Goal: Task Accomplishment & Management: Manage account settings

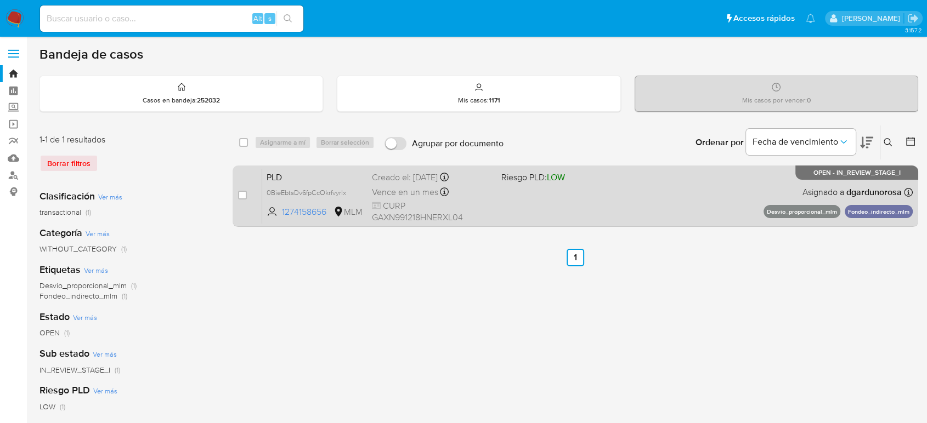
click at [584, 200] on div "PLD 0BieEbtsDv6fpCcOkrfvyrIx 1274158656 MLM Riesgo PLD: LOW Creado el: 12/08/20…" at bounding box center [587, 195] width 651 height 55
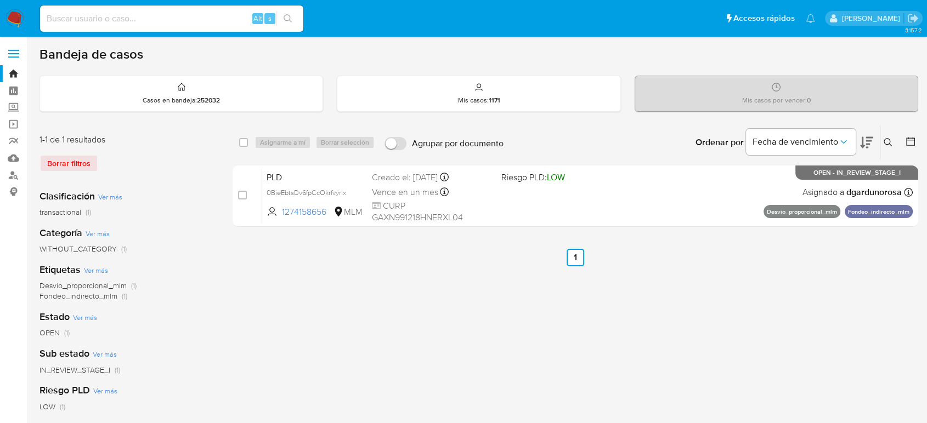
click at [657, 322] on div "select-all-cases-checkbox Asignarme a mí Borrar selección Agrupar por documento…" at bounding box center [576, 366] width 686 height 482
click at [889, 138] on icon at bounding box center [888, 142] width 9 height 9
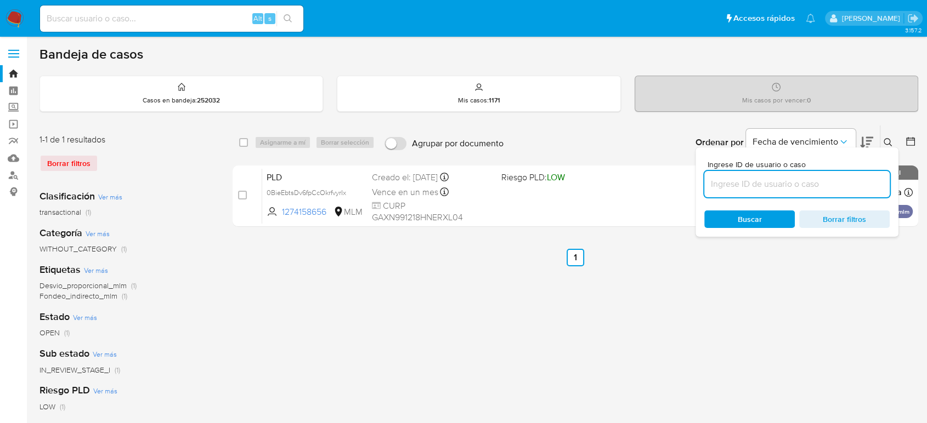
click at [762, 187] on input at bounding box center [796, 184] width 185 height 14
type input "1514391538"
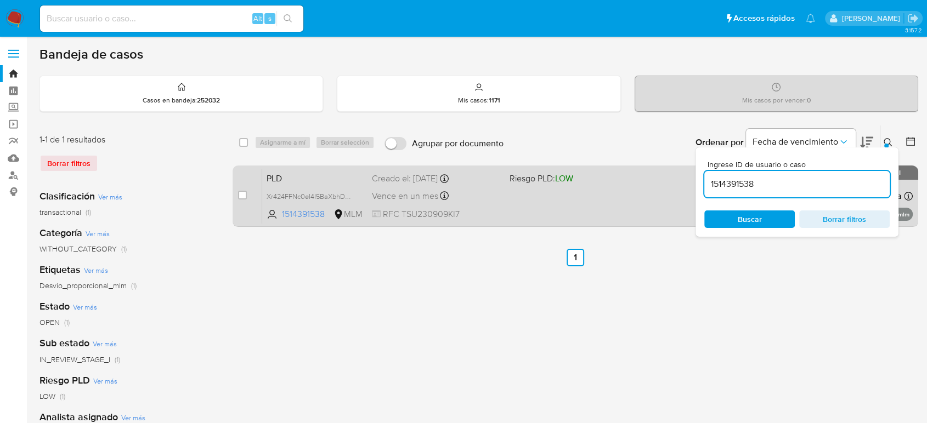
click at [624, 189] on div "PLD Xr424FFNc0eI4I5BaXbhDBAl 1514391538 MLM Riesgo PLD: LOW Creado el: [DATE] C…" at bounding box center [587, 195] width 651 height 55
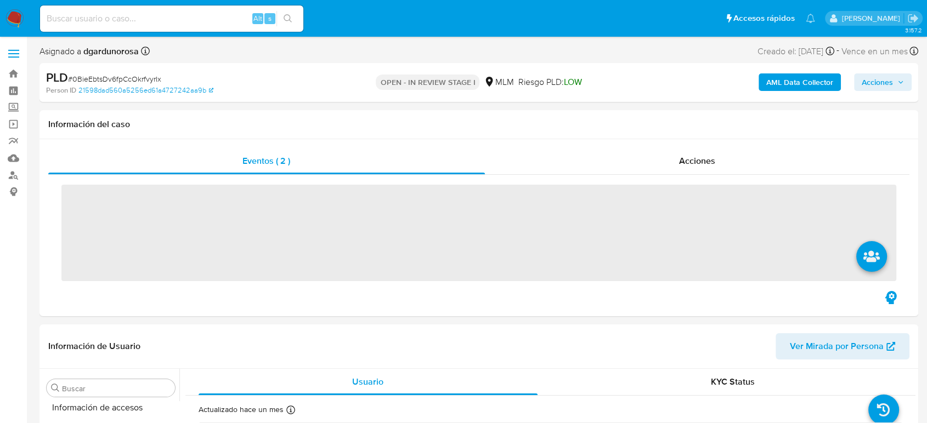
scroll to position [463, 0]
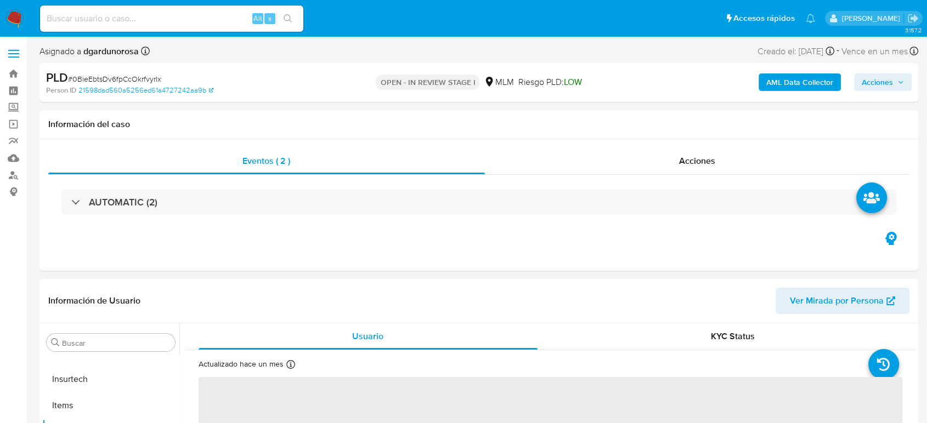
select select "10"
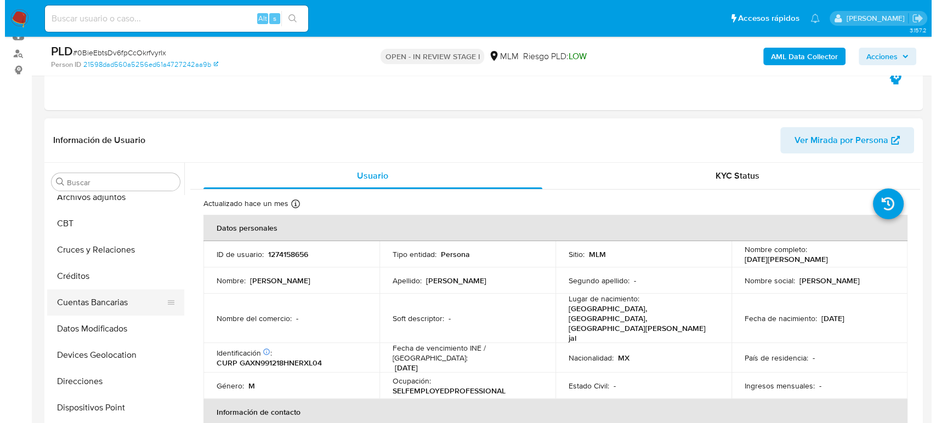
scroll to position [37, 0]
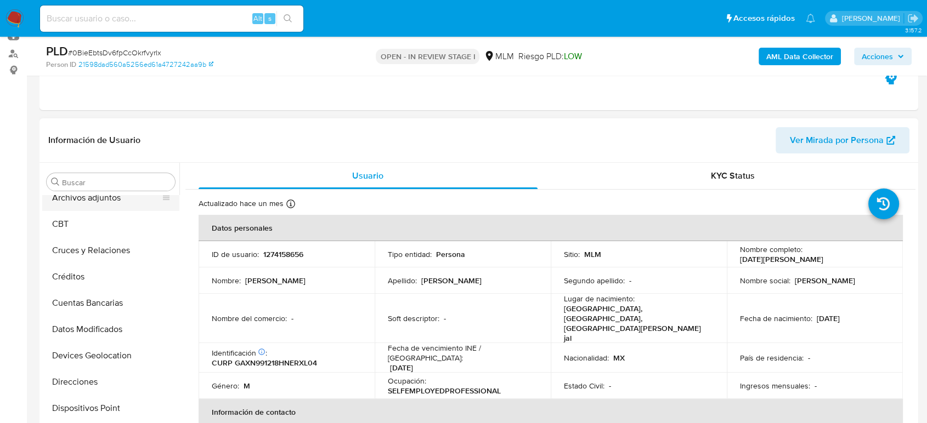
click at [105, 203] on button "Archivos adjuntos" at bounding box center [106, 198] width 128 height 26
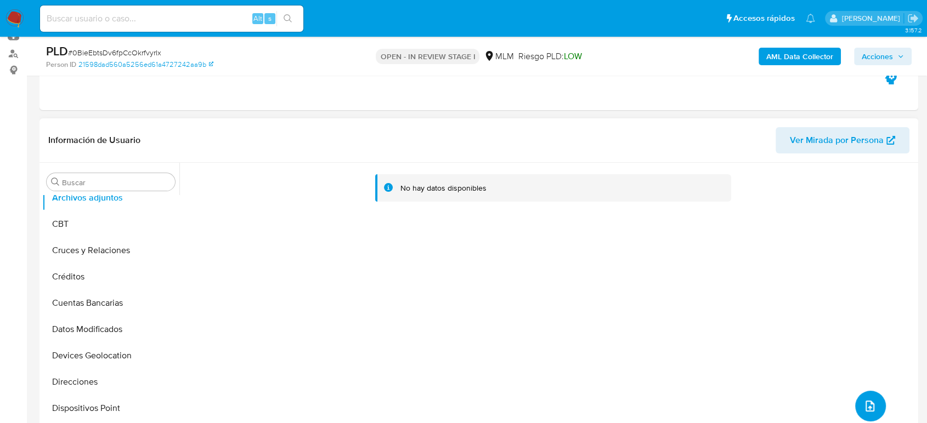
click at [863, 400] on icon "upload-file" at bounding box center [869, 406] width 13 height 13
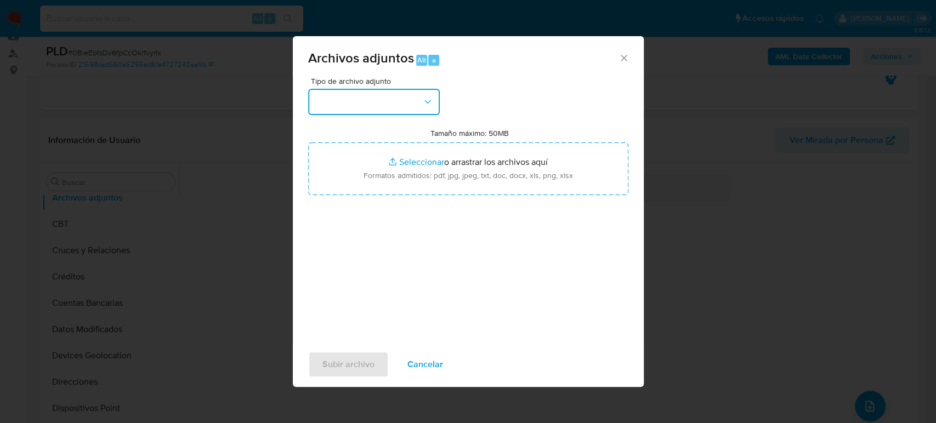
click at [399, 95] on button "button" at bounding box center [374, 102] width 132 height 26
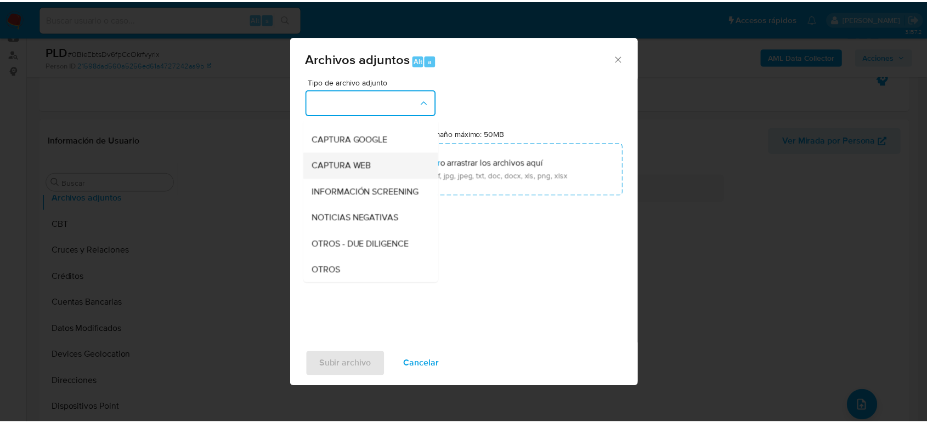
scroll to position [183, 0]
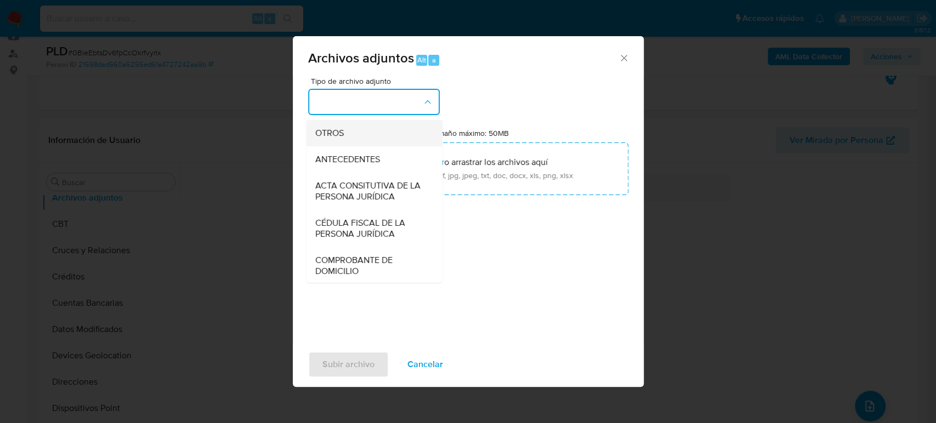
click at [355, 138] on div "OTROS" at bounding box center [371, 133] width 112 height 26
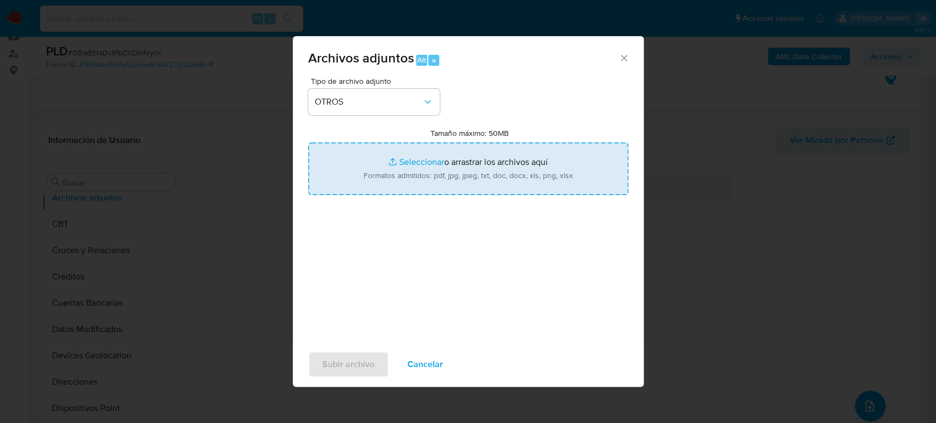
type input "C:\fakepath\1274158656_Noel Garcia_Agosto2025.pdf"
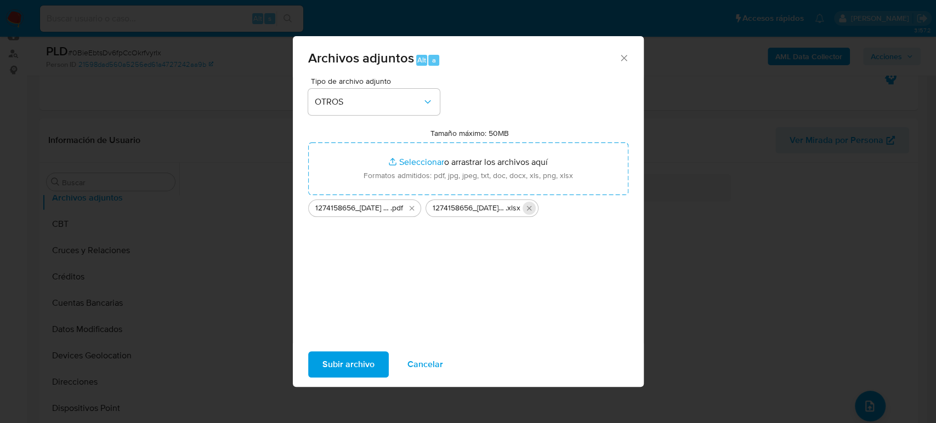
click at [526, 212] on icon "Eliminar 1274158656_Noel Garcia_Agosto2025.xlsx" at bounding box center [529, 208] width 9 height 9
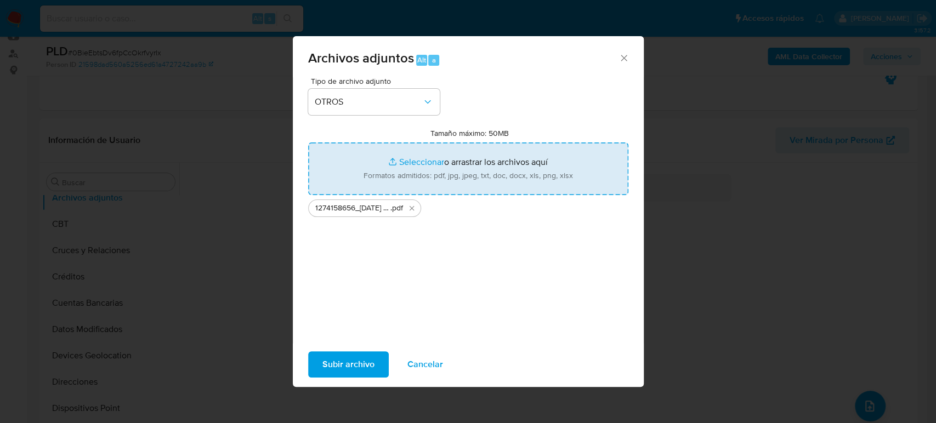
type input "C:\fakepath\1274158656_Noel Garcia_Agosto2025.xlsx"
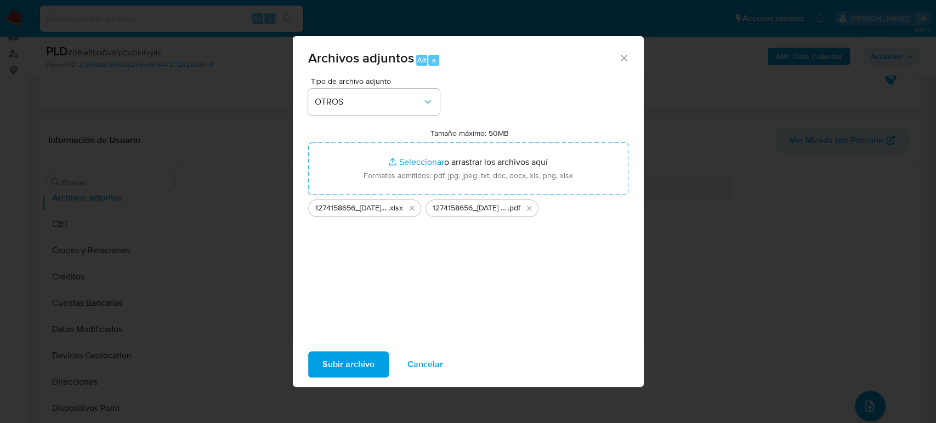
click at [371, 358] on span "Subir archivo" at bounding box center [349, 365] width 52 height 24
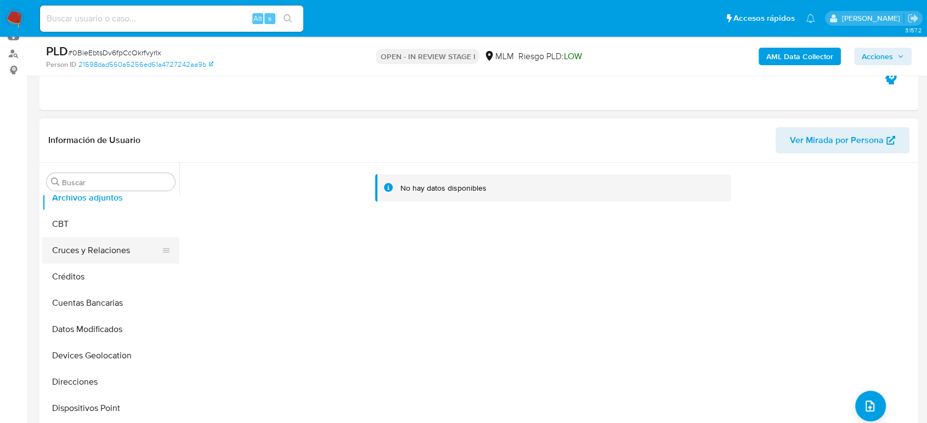
click at [93, 250] on button "Cruces y Relaciones" at bounding box center [106, 250] width 128 height 26
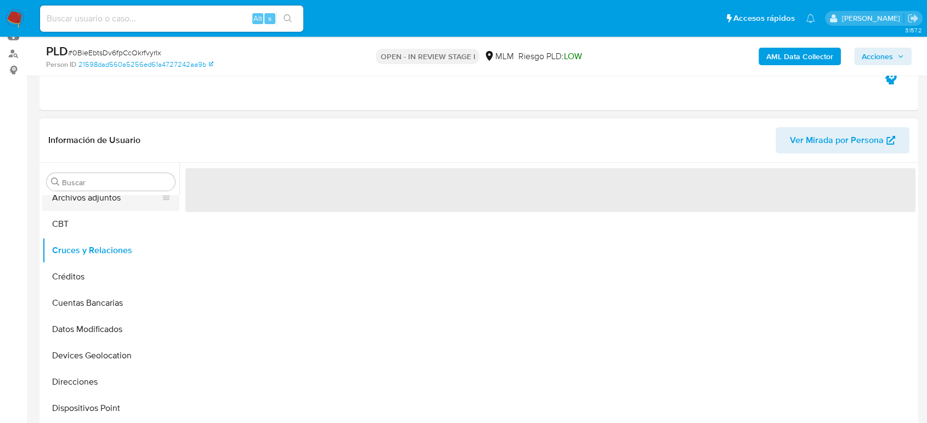
click at [102, 205] on button "Archivos adjuntos" at bounding box center [106, 198] width 128 height 26
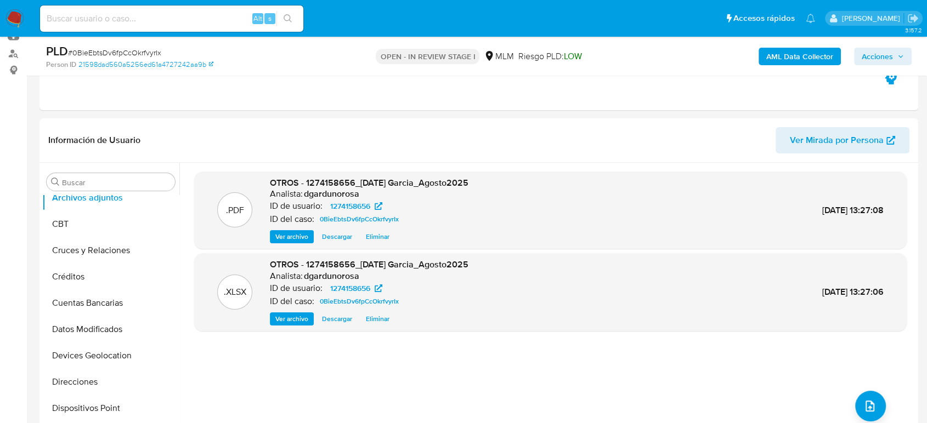
click at [889, 52] on span "Acciones" at bounding box center [877, 57] width 31 height 18
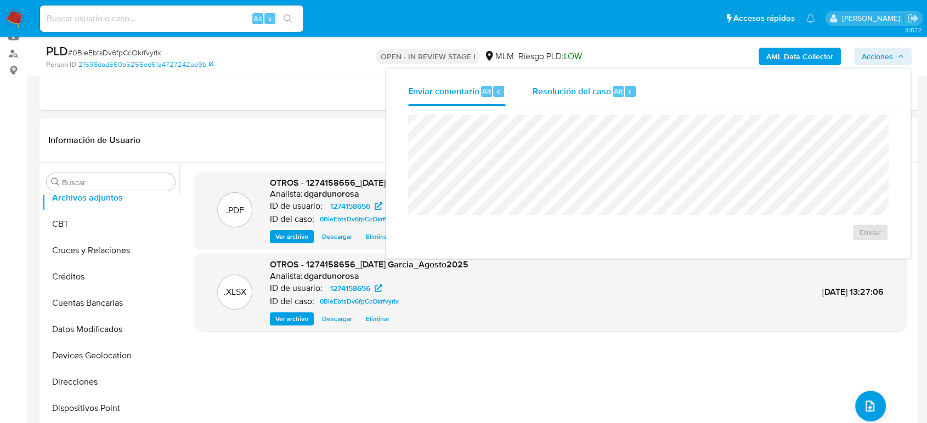
click at [558, 95] on span "Resolución del caso" at bounding box center [571, 90] width 78 height 13
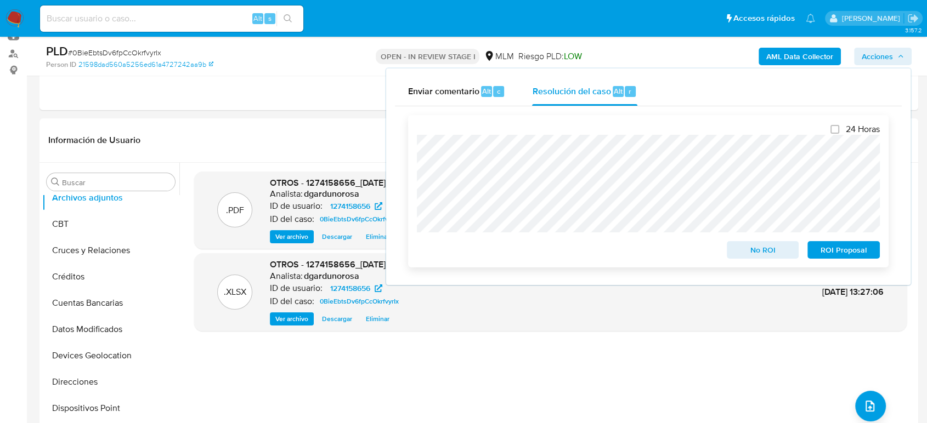
click at [837, 249] on span "ROI Proposal" at bounding box center [843, 249] width 57 height 15
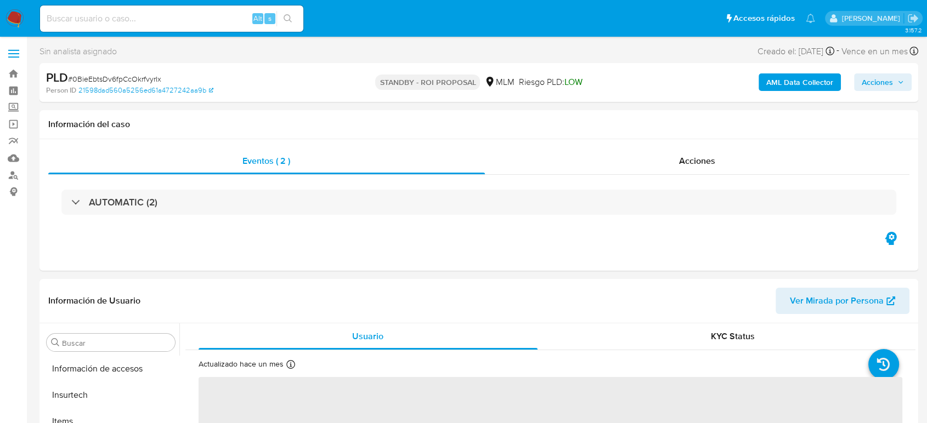
scroll to position [463, 0]
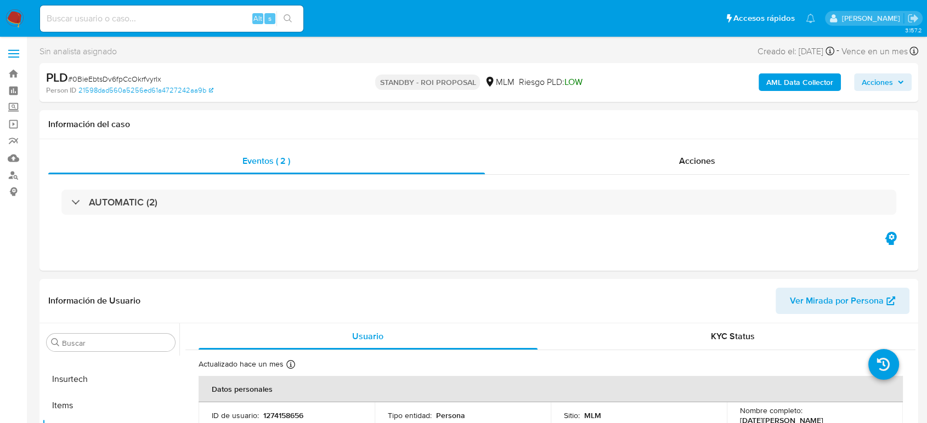
select select "10"
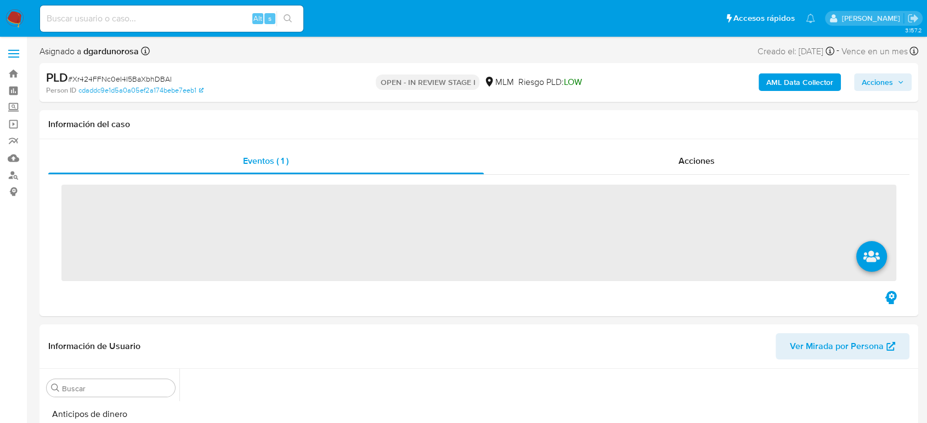
scroll to position [86, 0]
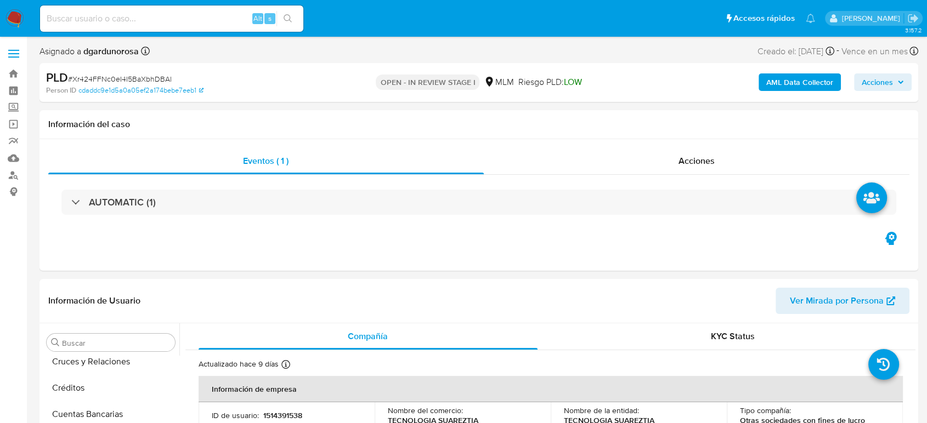
select select "10"
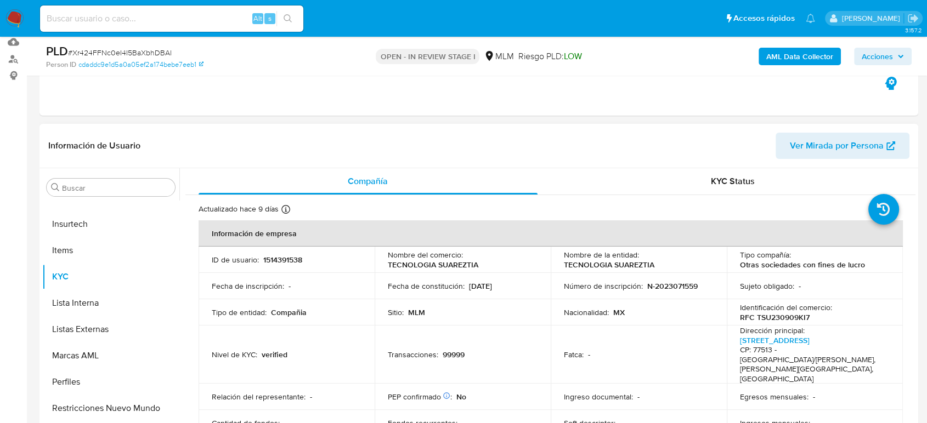
scroll to position [122, 0]
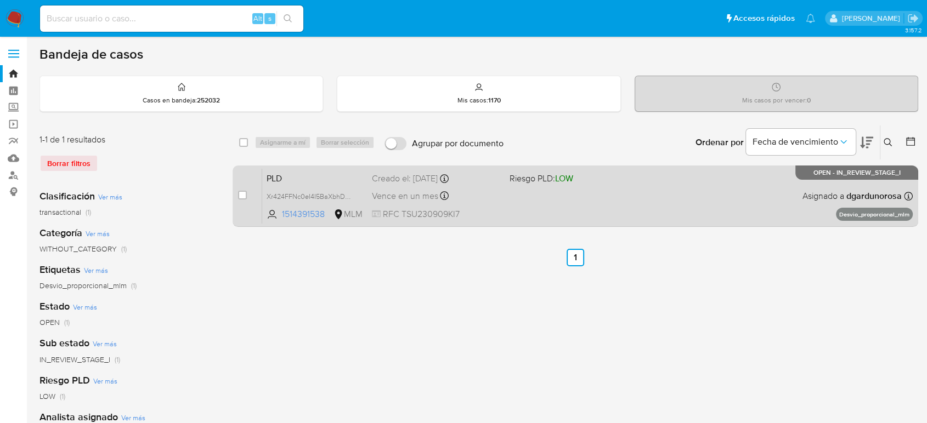
click at [623, 202] on div "PLD Xr424FFNc0eI4I5BaXbhDBAl 1514391538 MLM Riesgo PLD: LOW Creado el: [DATE] C…" at bounding box center [587, 195] width 651 height 55
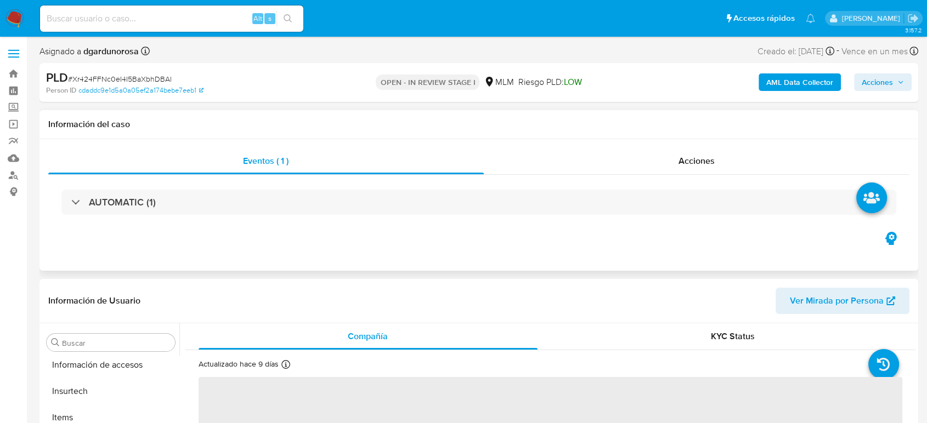
scroll to position [463, 0]
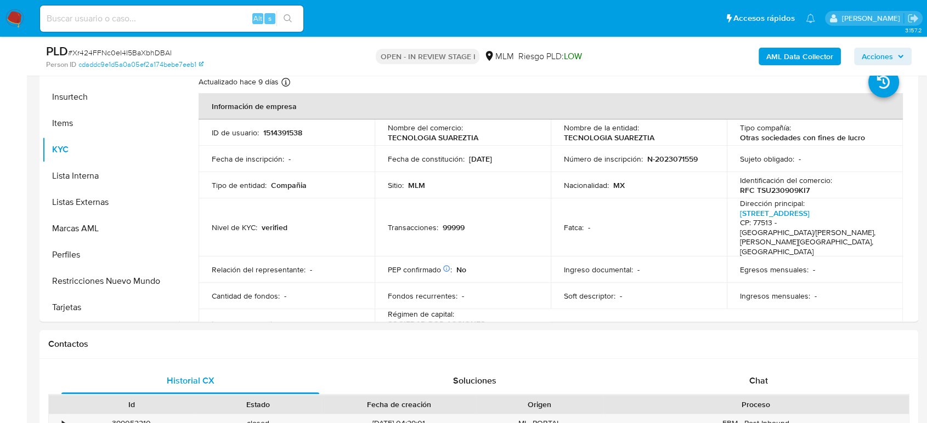
select select "10"
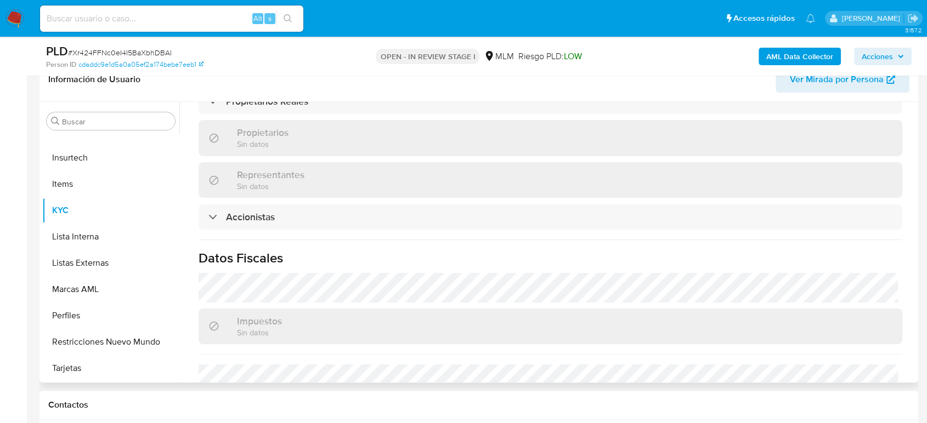
scroll to position [819, 0]
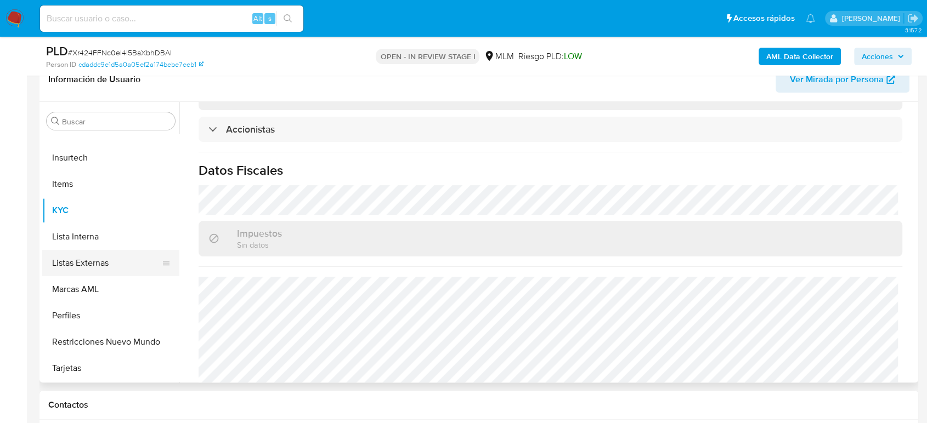
click at [114, 261] on button "Listas Externas" at bounding box center [106, 263] width 128 height 26
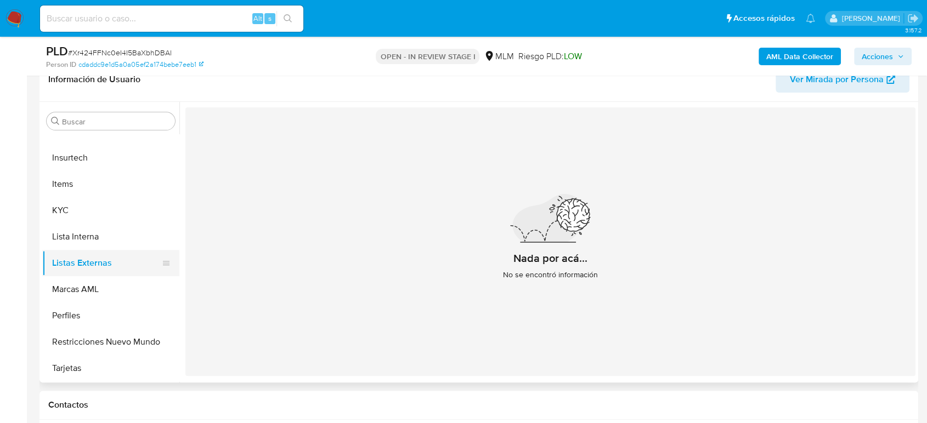
scroll to position [281, 0]
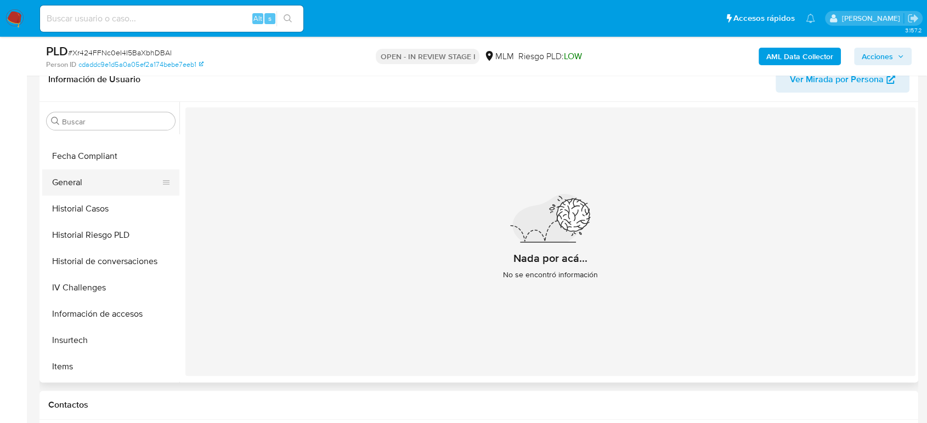
click at [79, 174] on button "General" at bounding box center [106, 182] width 128 height 26
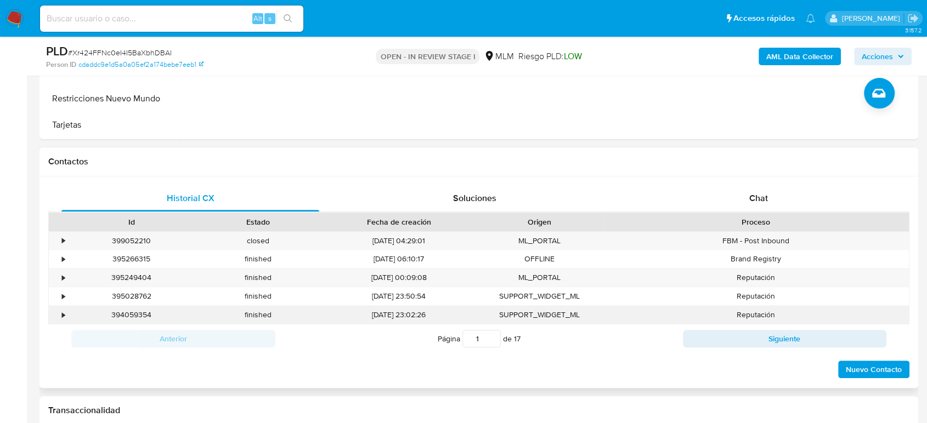
scroll to position [609, 0]
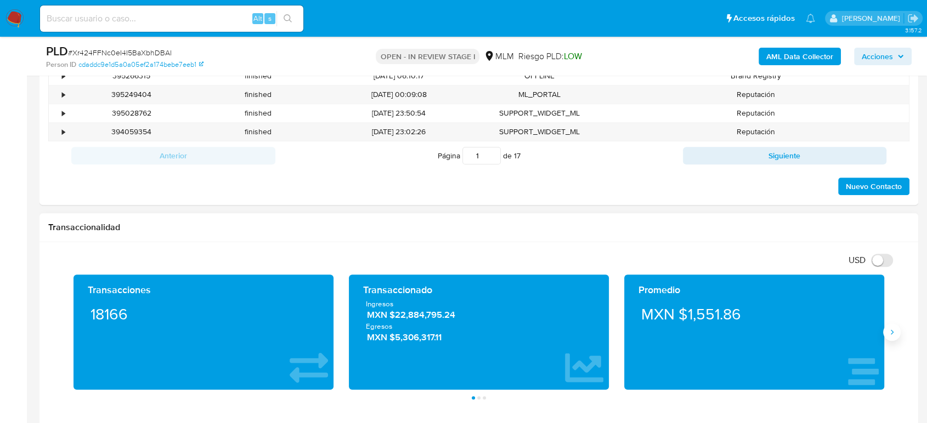
click at [888, 336] on button "Siguiente" at bounding box center [892, 333] width 18 height 18
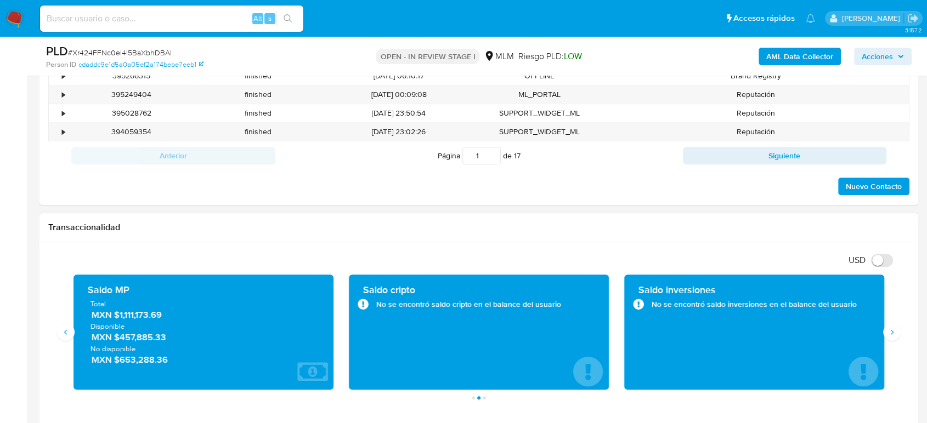
scroll to position [670, 0]
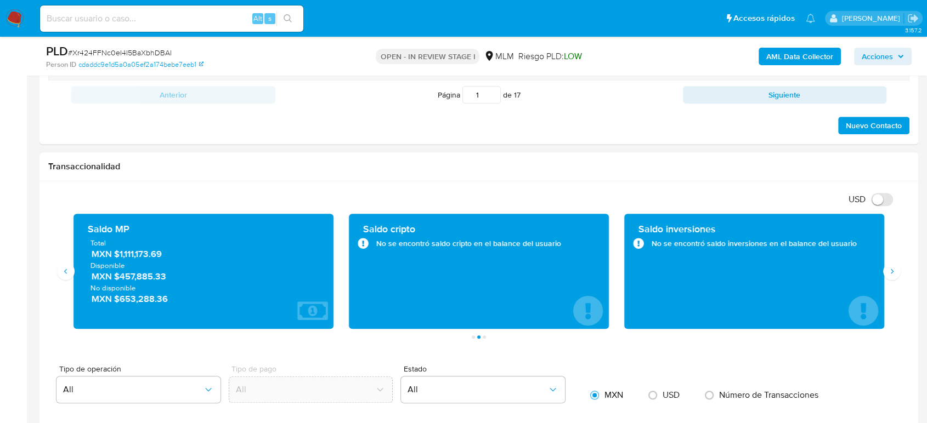
drag, startPoint x: 161, startPoint y: 256, endPoint x: 117, endPoint y: 260, distance: 44.6
click at [115, 258] on span "MXN $1,111,173.69" at bounding box center [204, 254] width 225 height 13
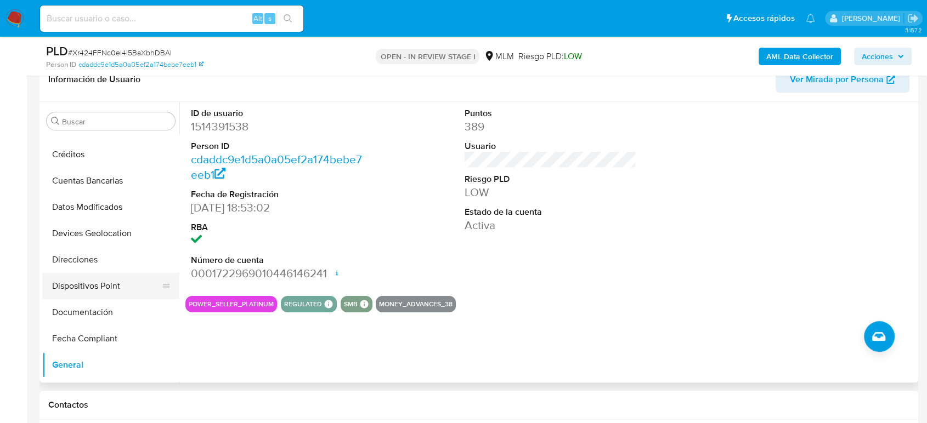
scroll to position [98, 0]
click at [114, 233] on button "Devices Geolocation" at bounding box center [106, 234] width 128 height 26
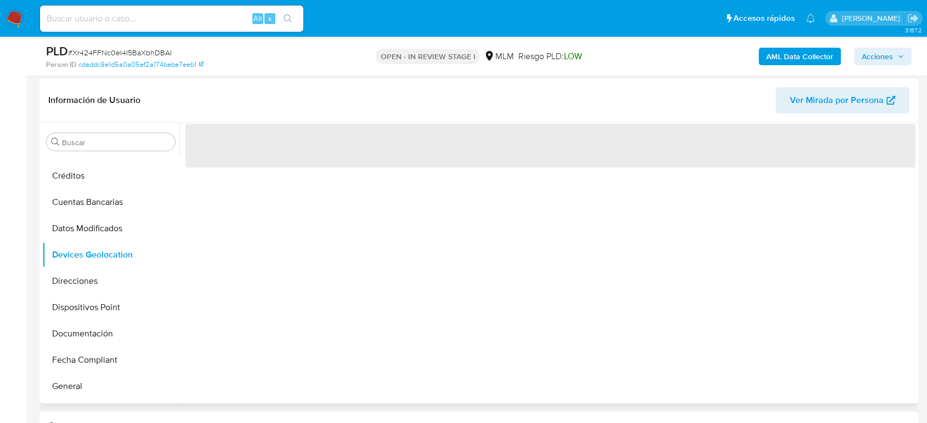
scroll to position [183, 0]
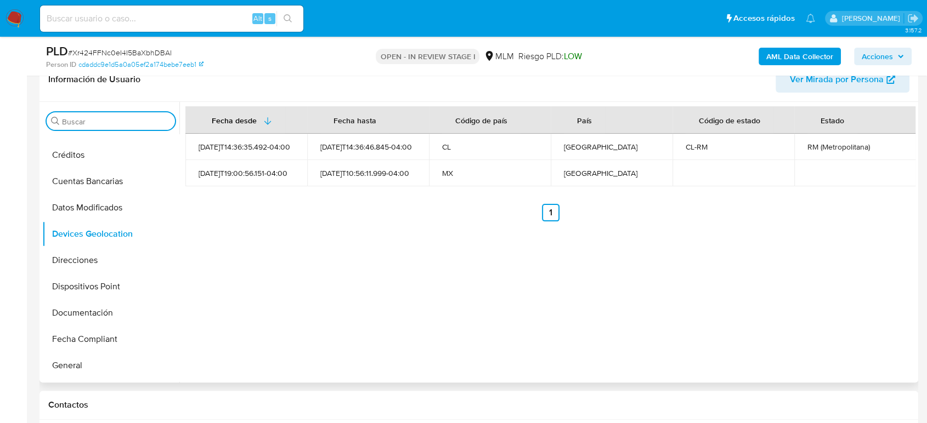
click at [84, 125] on input "Buscar" at bounding box center [116, 122] width 109 height 10
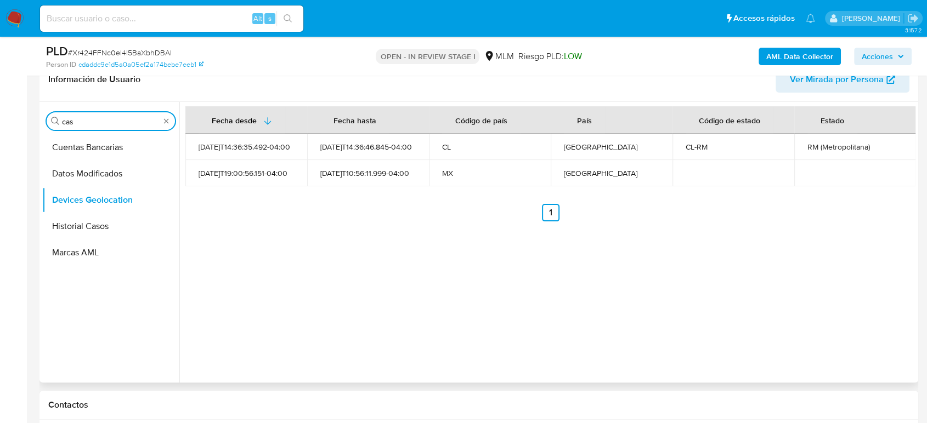
scroll to position [0, 0]
type input "cas"
click at [110, 163] on button "Historial Casos" at bounding box center [110, 174] width 137 height 26
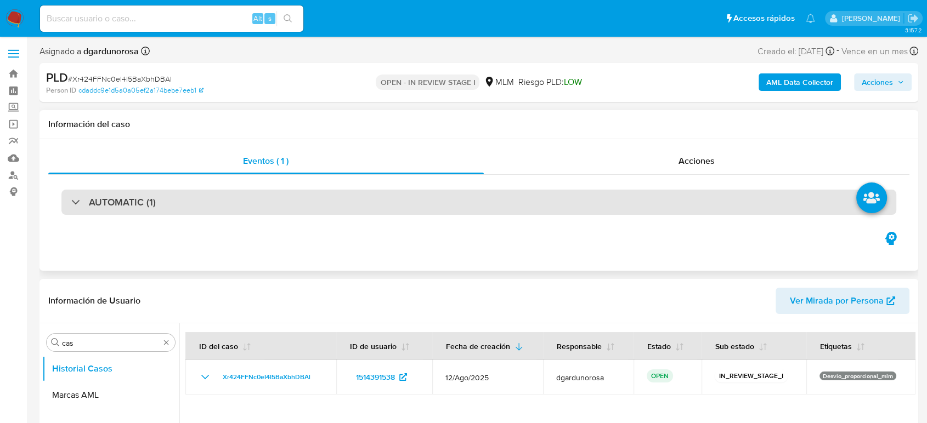
click at [290, 207] on div "AUTOMATIC (1)" at bounding box center [478, 202] width 835 height 25
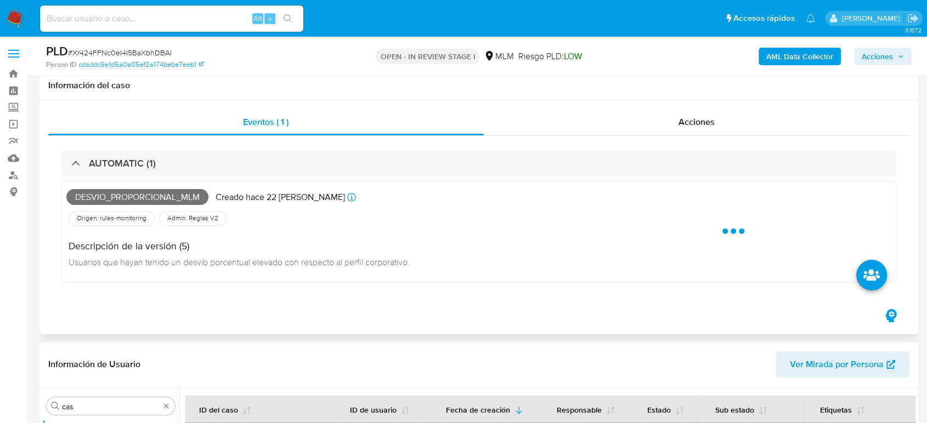
scroll to position [61, 0]
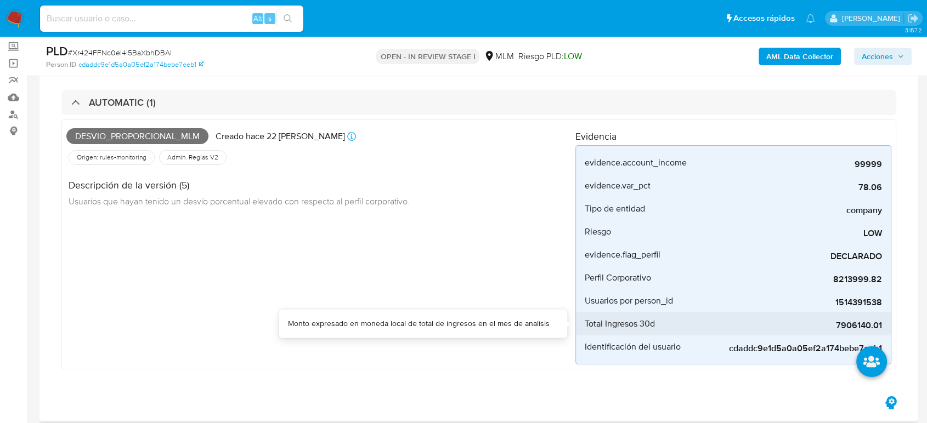
click at [857, 325] on span "7906140.01" at bounding box center [799, 325] width 165 height 11
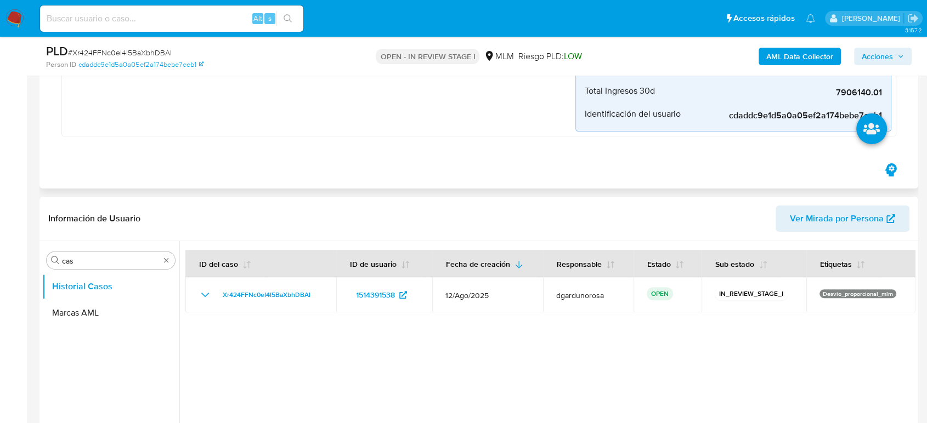
scroll to position [304, 0]
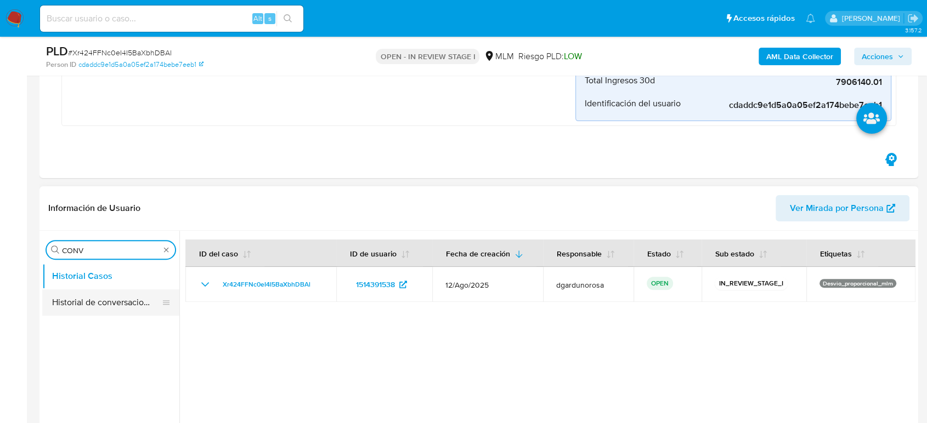
type input "CONV"
click at [77, 305] on button "Historial de conversaciones" at bounding box center [106, 303] width 128 height 26
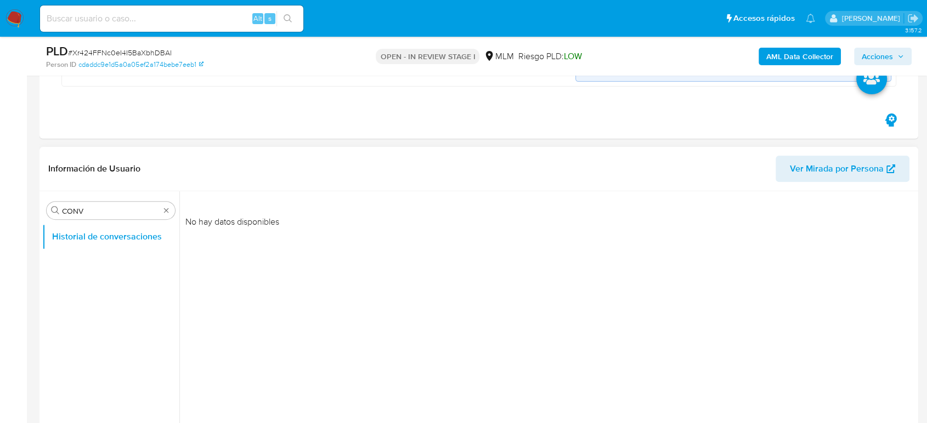
scroll to position [365, 0]
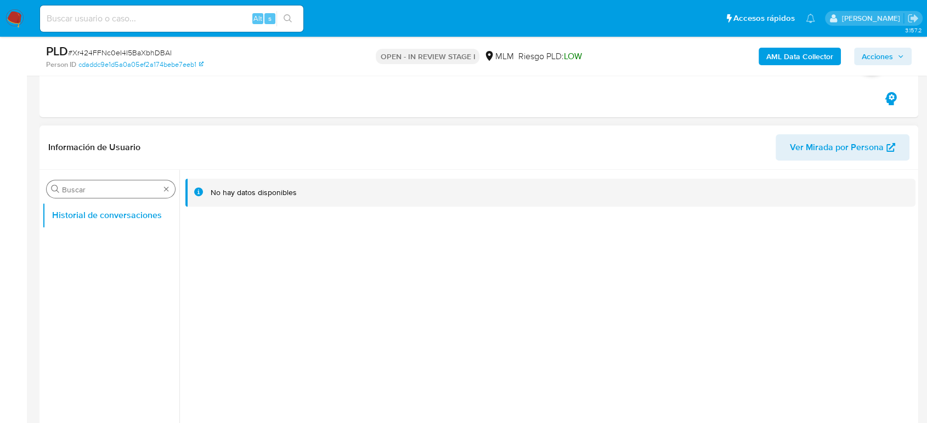
drag, startPoint x: 167, startPoint y: 188, endPoint x: 170, endPoint y: 197, distance: 9.9
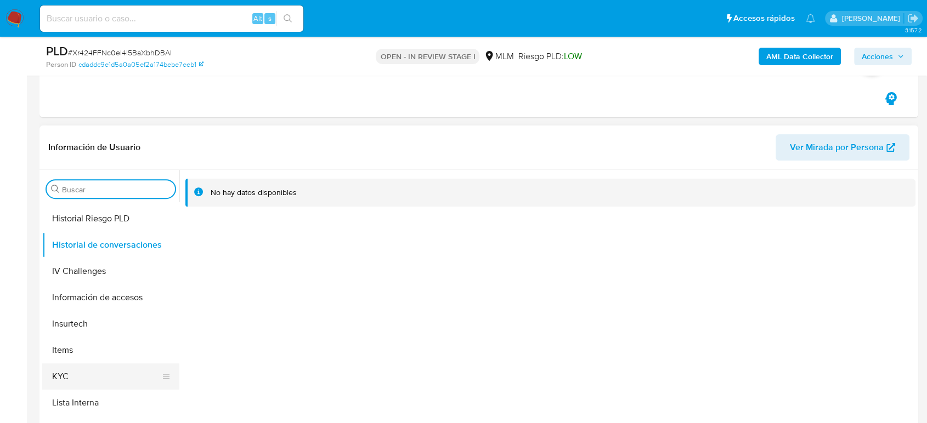
click at [75, 377] on button "KYC" at bounding box center [106, 377] width 128 height 26
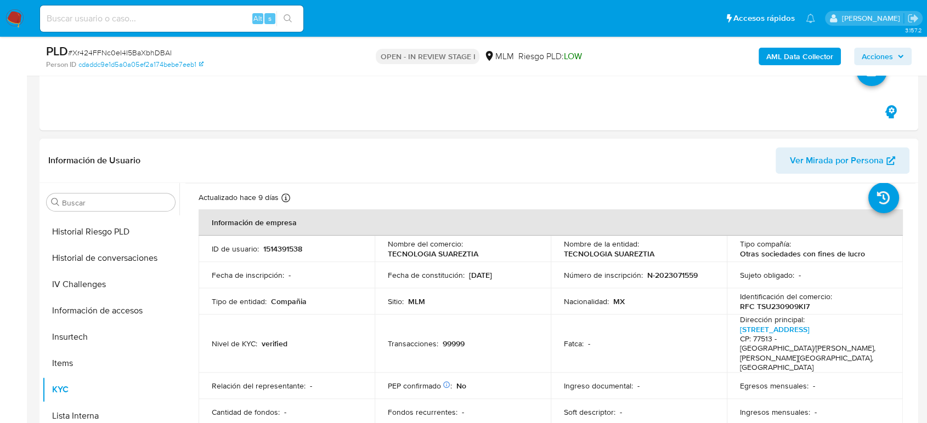
scroll to position [0, 0]
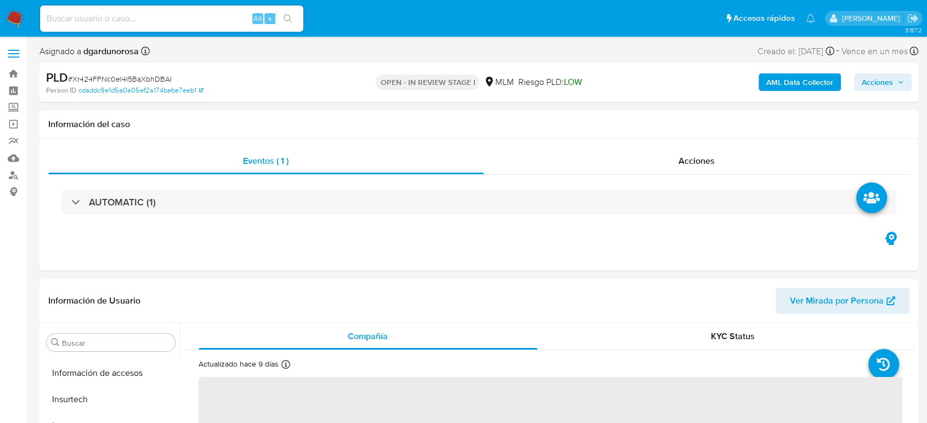
scroll to position [463, 0]
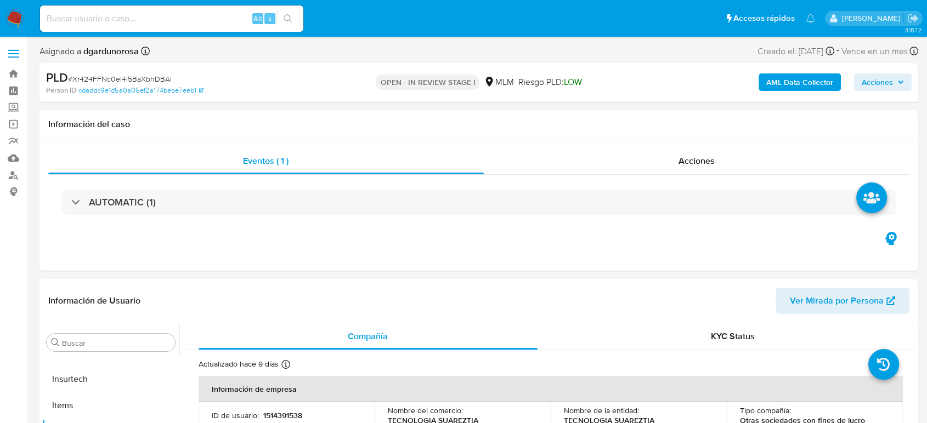
select select "10"
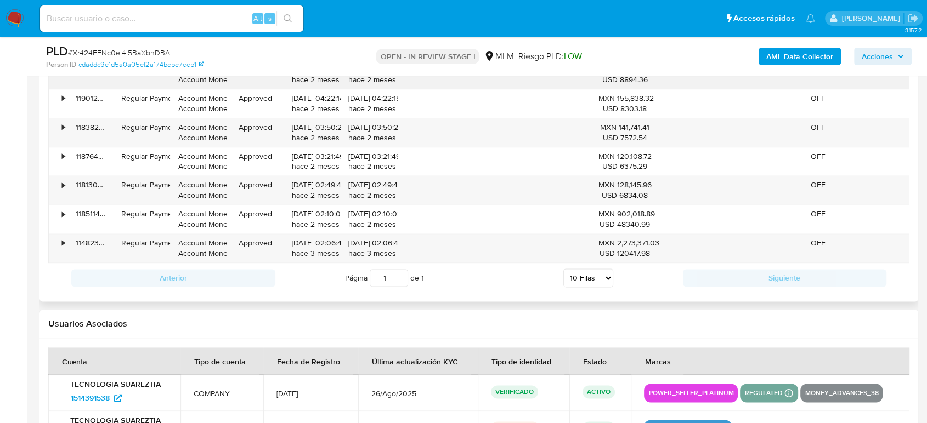
scroll to position [1158, 0]
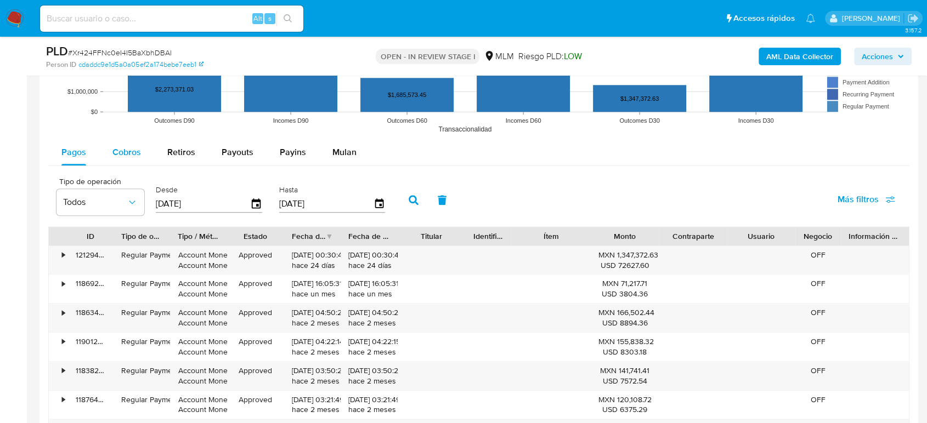
click at [122, 152] on span "Cobros" at bounding box center [126, 152] width 29 height 13
select select "10"
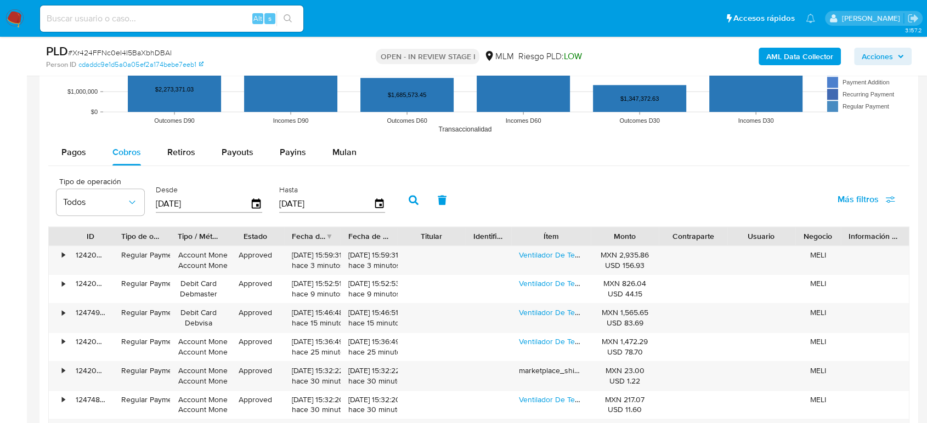
scroll to position [1219, 0]
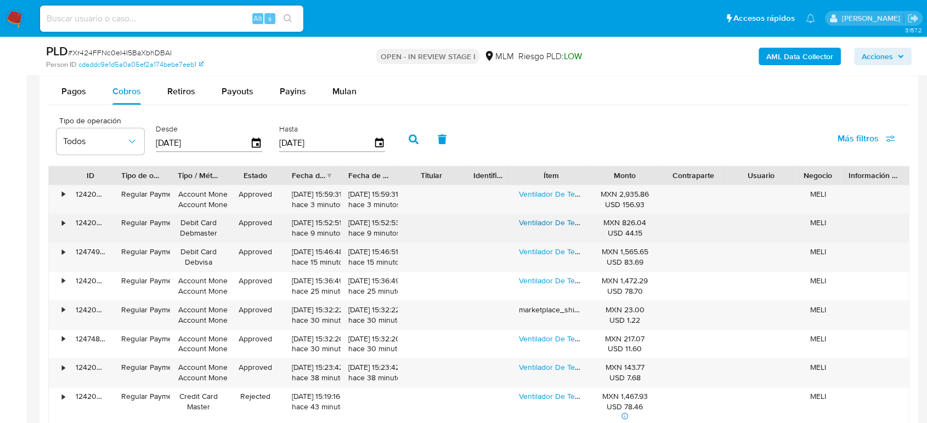
click at [536, 225] on link "Ventilador De Techo Silencioso Con Luz Y Control Remoto, Ventilador De Techo Mo…" at bounding box center [866, 222] width 695 height 11
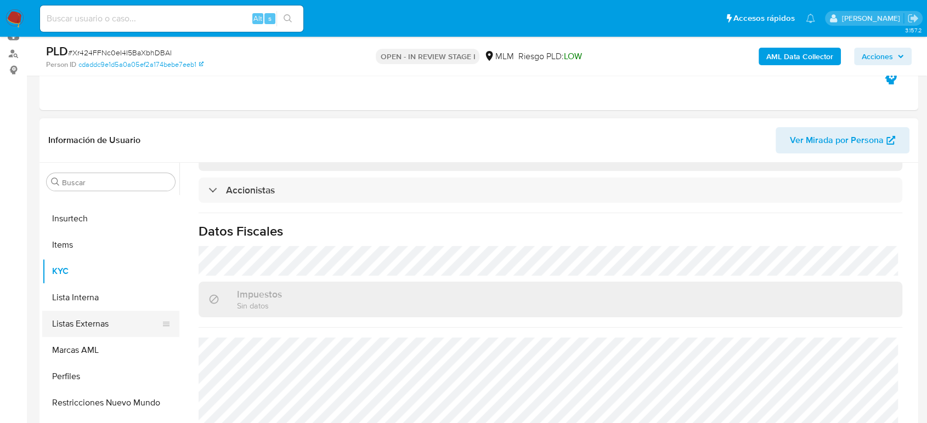
scroll to position [281, 0]
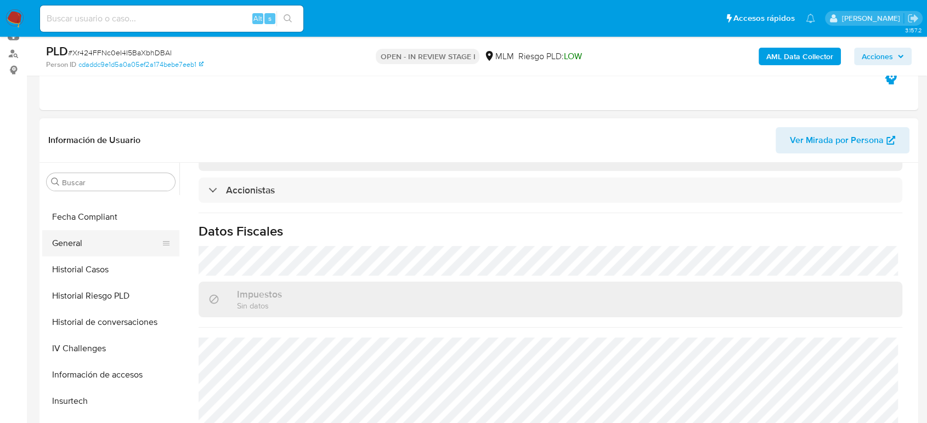
click at [87, 250] on button "General" at bounding box center [106, 243] width 128 height 26
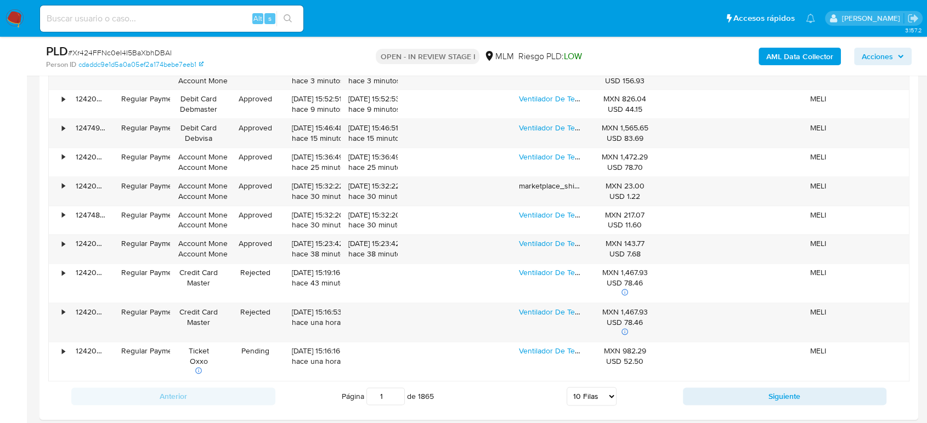
scroll to position [1341, 0]
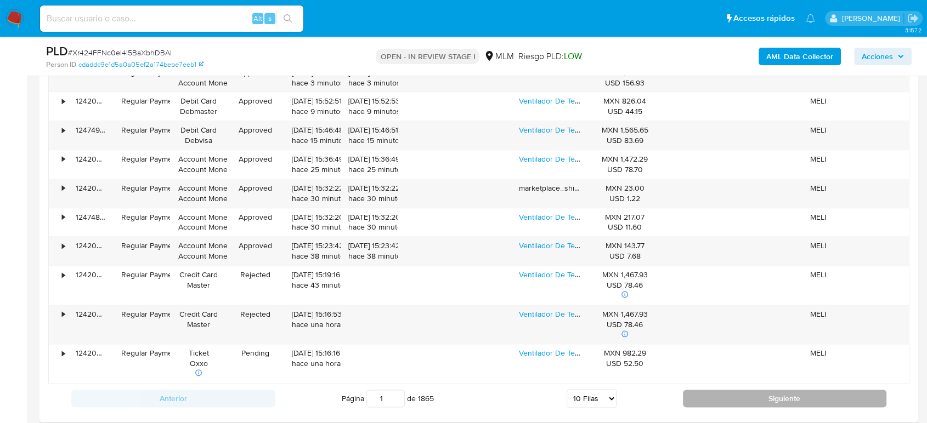
click at [724, 397] on button "Siguiente" at bounding box center [785, 399] width 204 height 18
type input "2"
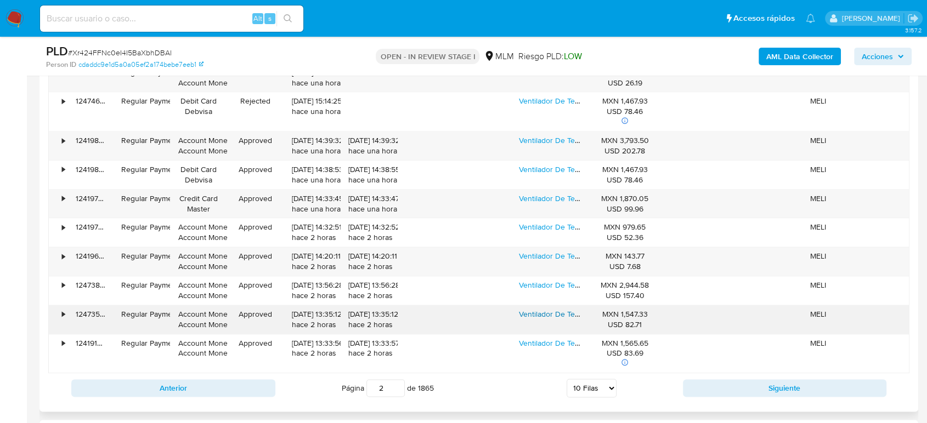
click at [558, 309] on link "Ventilador De Techo Modernos De 42 Pulgadas, Ventilador De Techo Retráctil Con …" at bounding box center [867, 314] width 697 height 11
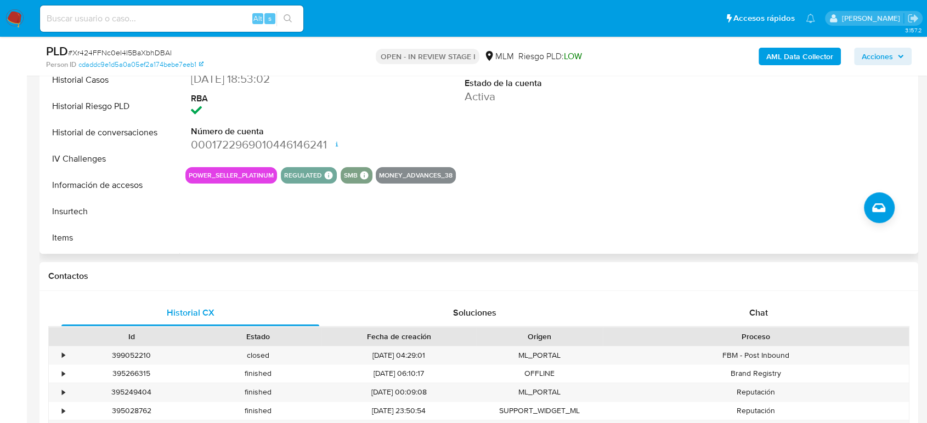
scroll to position [183, 0]
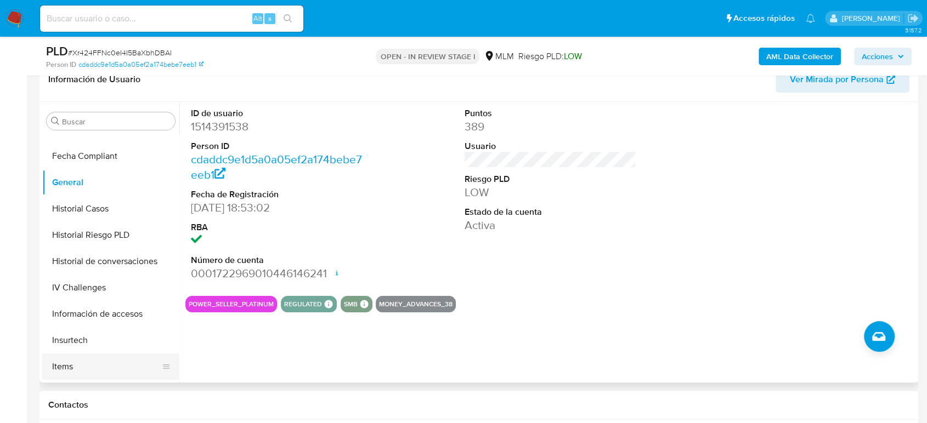
click at [85, 363] on button "Items" at bounding box center [106, 367] width 128 height 26
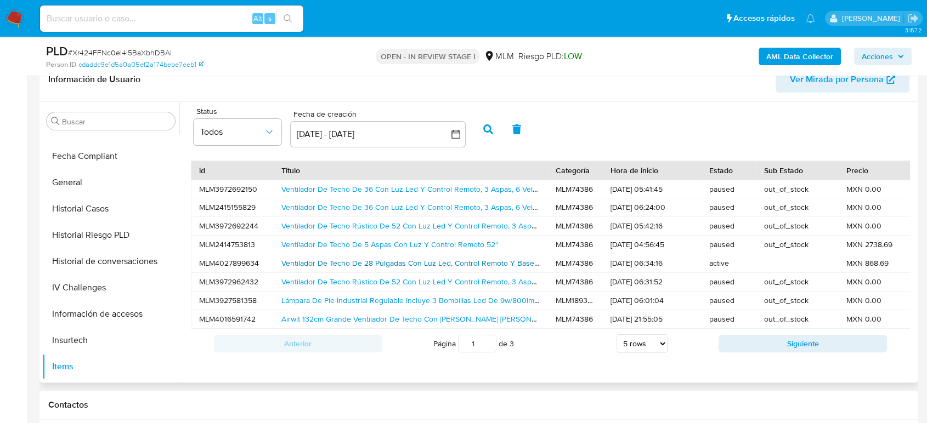
click at [472, 264] on link "Ventilador De Techo De 28 Pulgadas Con Luz Led, Control Remoto Y Base E27 5 Asp…" at bounding box center [628, 263] width 694 height 11
click at [764, 353] on button "Siguiente" at bounding box center [803, 344] width 168 height 18
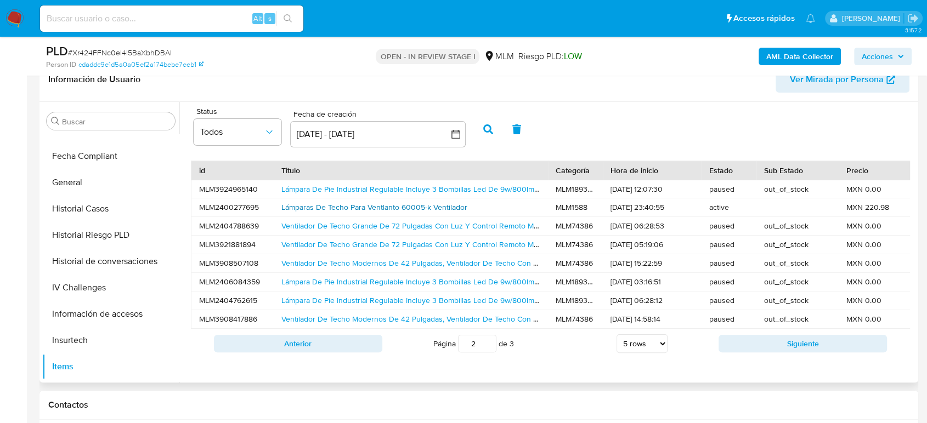
click at [391, 206] on link "Lámparas De Techo Para Ventlanto 60005-k Ventilador" at bounding box center [374, 207] width 186 height 11
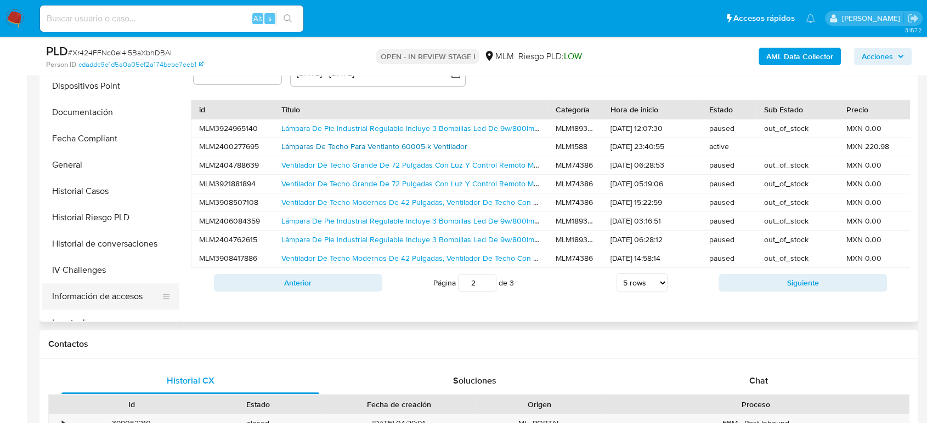
scroll to position [219, 0]
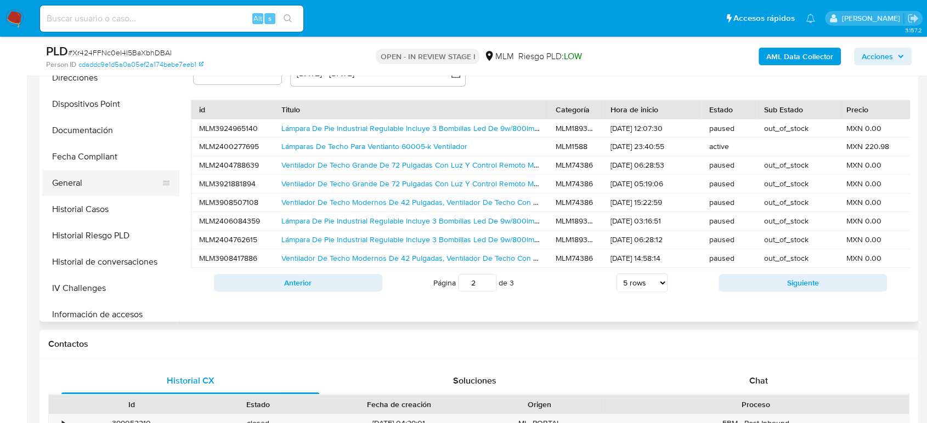
click at [91, 192] on button "General" at bounding box center [106, 183] width 128 height 26
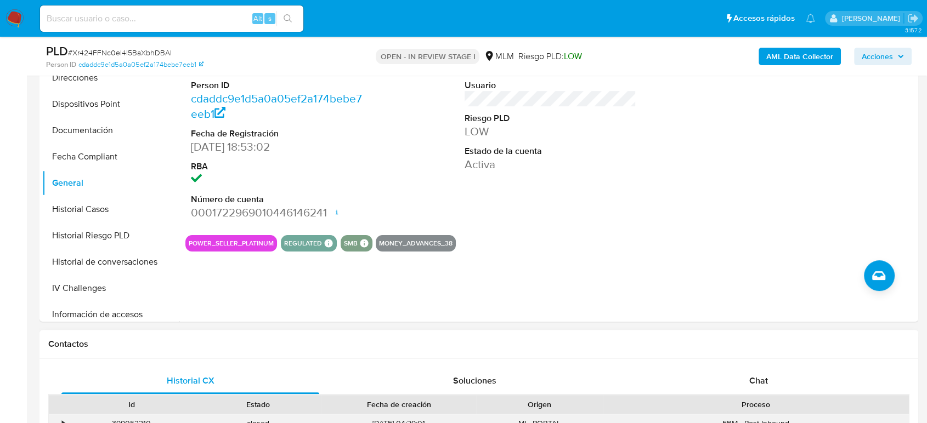
scroll to position [122, 0]
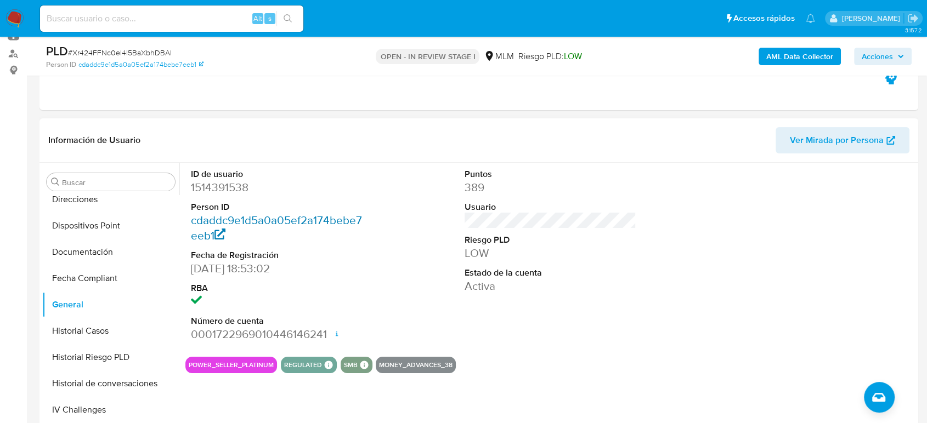
click at [270, 219] on link "cdaddc9e1d5a0a05ef2a174bebe7eeb1" at bounding box center [276, 227] width 171 height 31
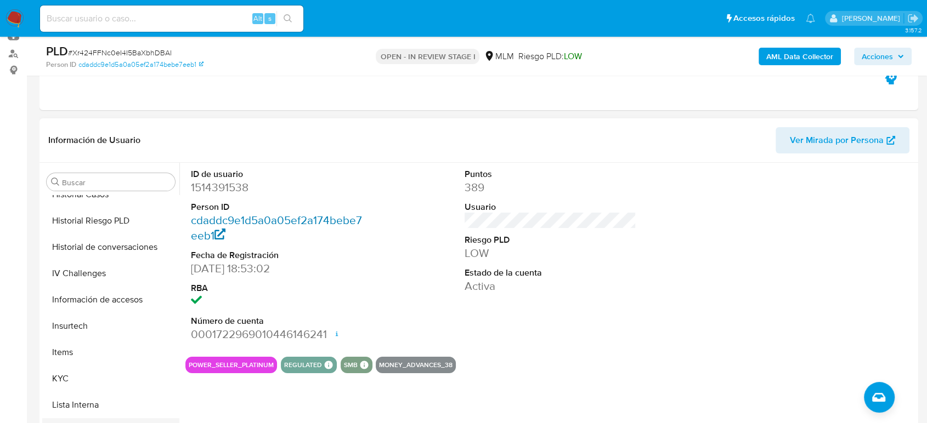
scroll to position [426, 0]
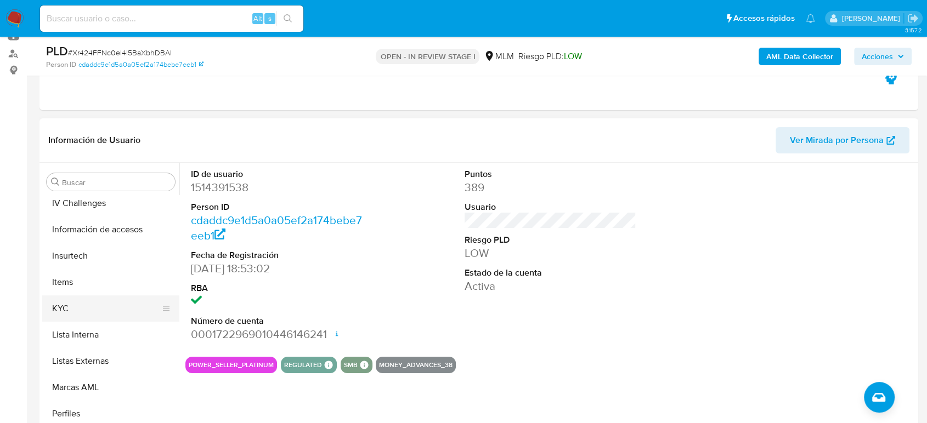
click at [87, 310] on button "KYC" at bounding box center [106, 309] width 128 height 26
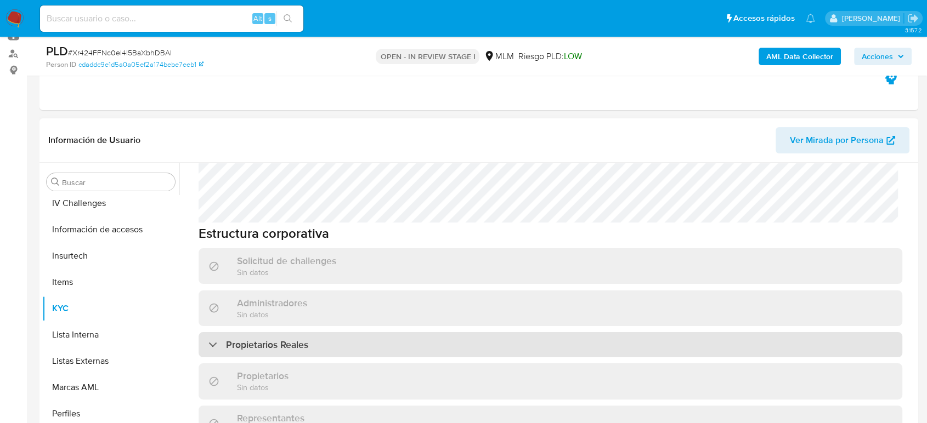
scroll to position [609, 0]
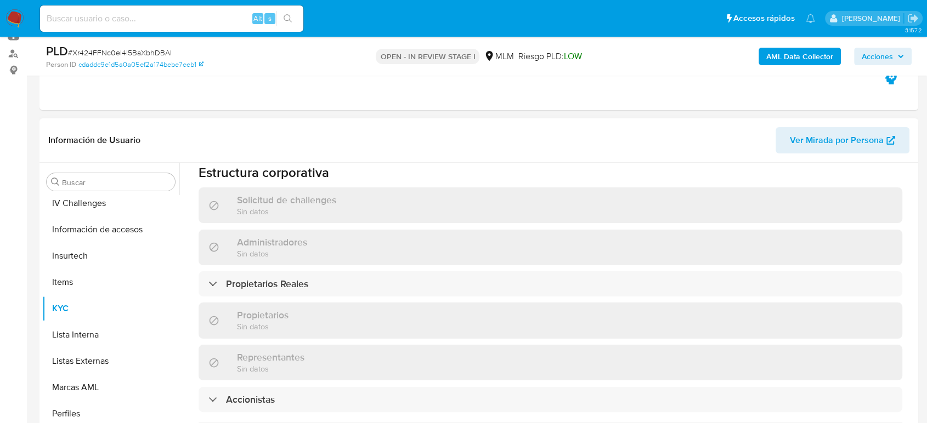
click at [374, 264] on div "Información de empresa ID de usuario : 1514391538 Nombre del comercio : TECNOLO…" at bounding box center [551, 144] width 704 height 1076
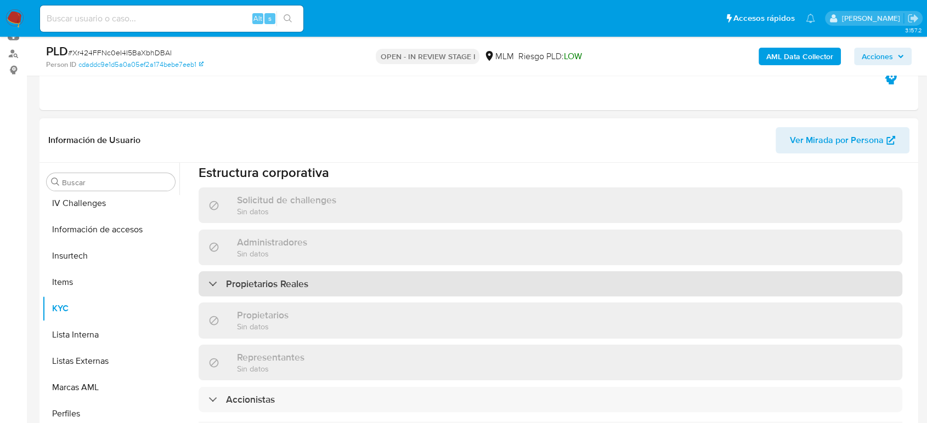
click at [367, 272] on div "Propietarios Reales" at bounding box center [551, 284] width 704 height 25
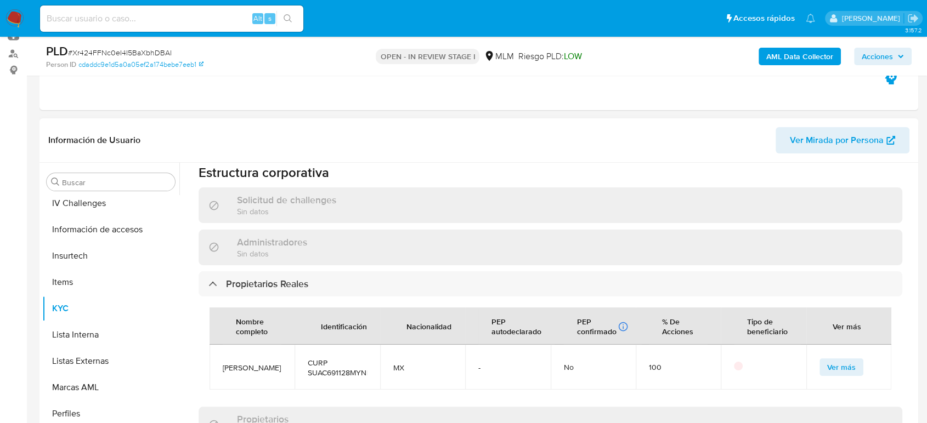
click at [734, 362] on p at bounding box center [738, 366] width 9 height 9
click at [839, 360] on span "Ver más" at bounding box center [841, 367] width 29 height 15
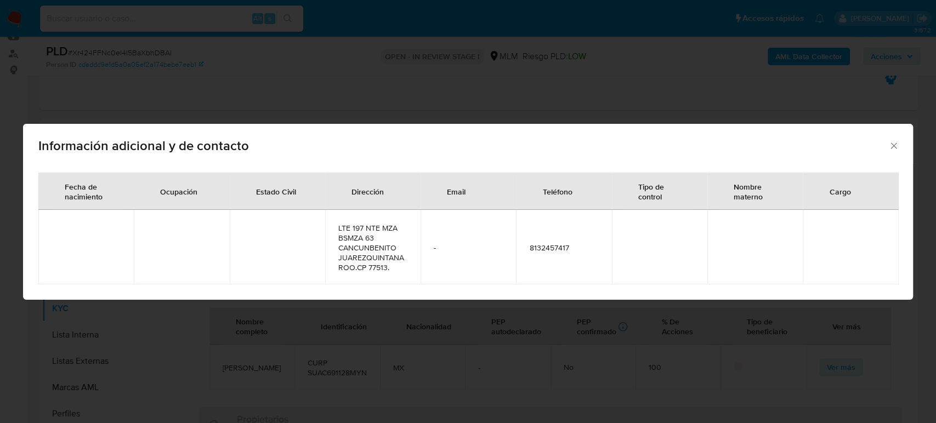
click at [725, 356] on div "Información adicional y de contacto Fecha de nacimiento Ocupación Estado Civil …" at bounding box center [468, 211] width 936 height 423
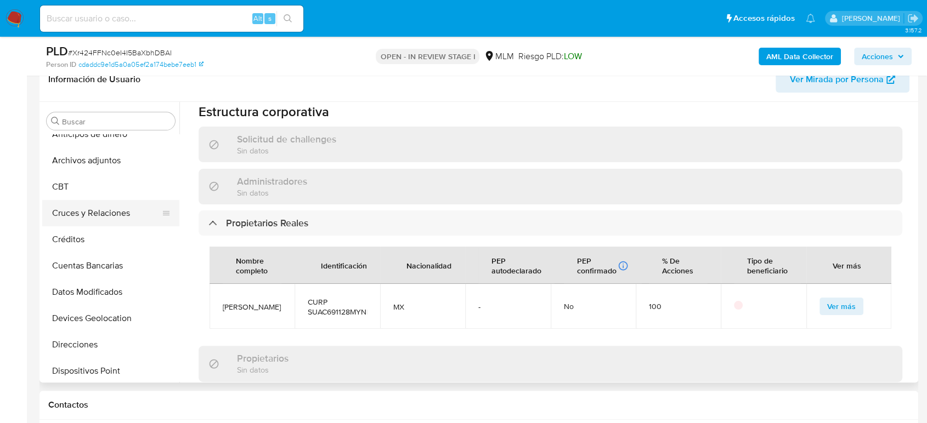
scroll to position [0, 0]
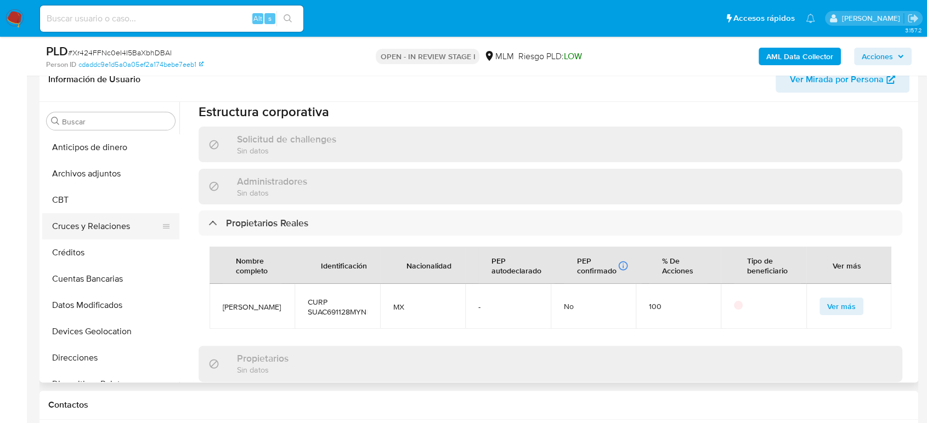
click at [98, 229] on button "Cruces y Relaciones" at bounding box center [106, 226] width 128 height 26
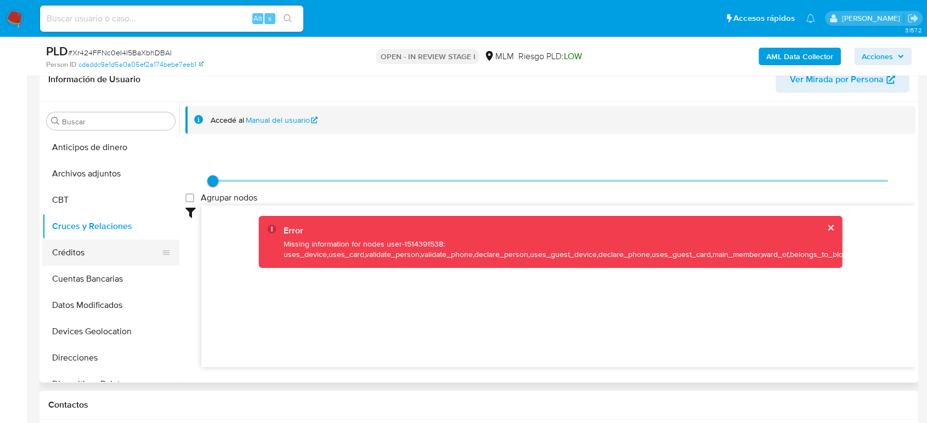
click at [74, 246] on button "Créditos" at bounding box center [106, 253] width 128 height 26
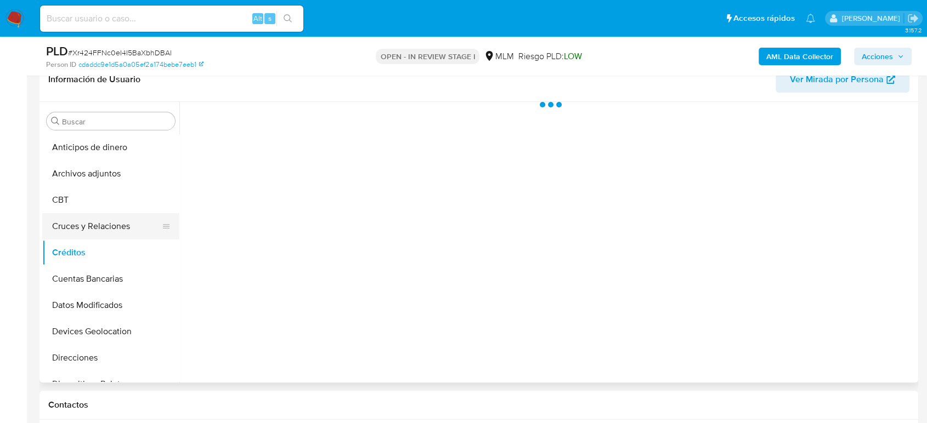
click at [83, 231] on button "Cruces y Relaciones" at bounding box center [106, 226] width 128 height 26
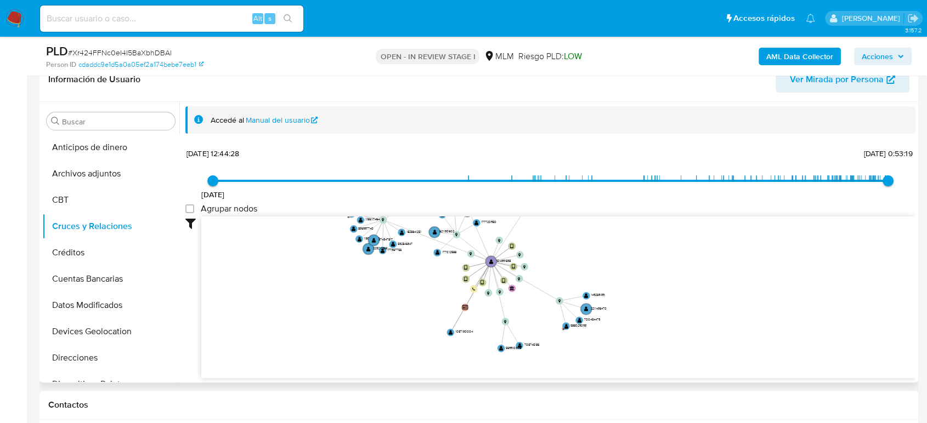
drag, startPoint x: 560, startPoint y: 326, endPoint x: 552, endPoint y: 241, distance: 85.4
click at [552, 241] on icon "device-6894bc10a62da65ee9e3169b  user-1514391538  1514391538 device-681dd104d…" at bounding box center [558, 296] width 714 height 159
click at [490, 262] on text "" at bounding box center [491, 261] width 4 height 5
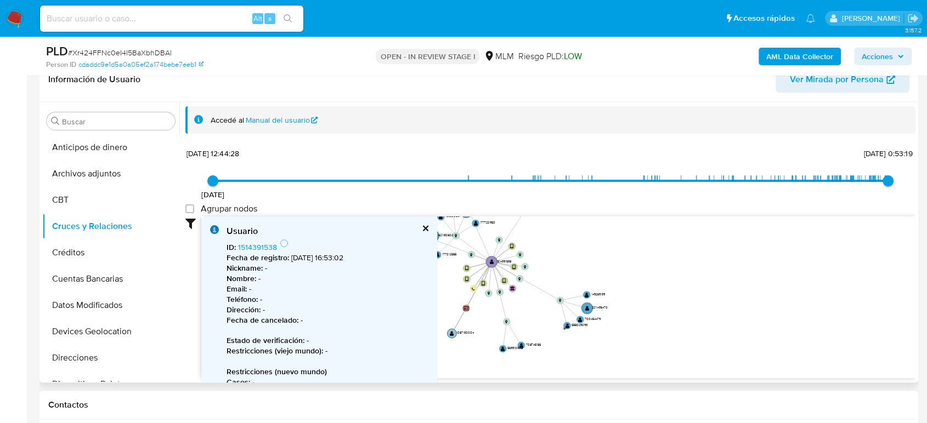
click at [453, 332] on text "" at bounding box center [452, 333] width 4 height 5
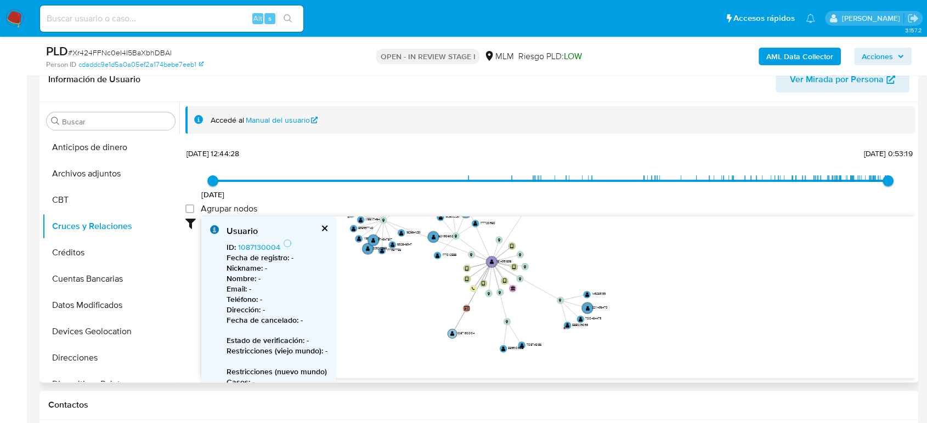
click at [453, 332] on text "" at bounding box center [452, 333] width 4 height 5
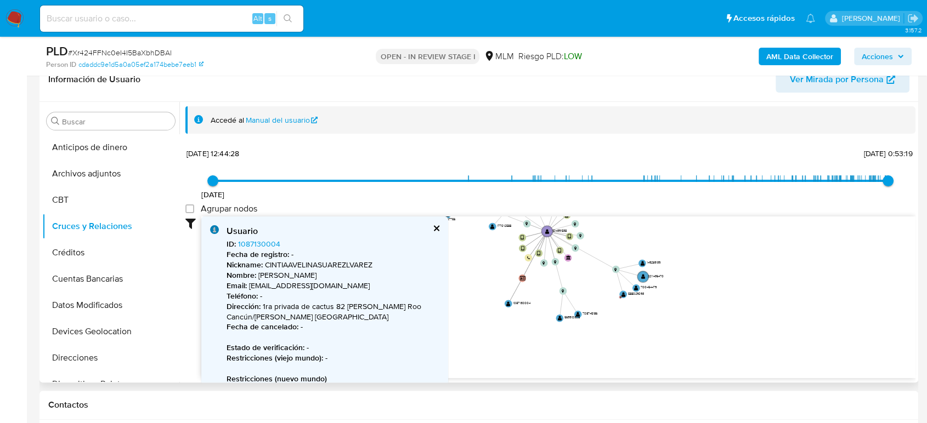
drag, startPoint x: 529, startPoint y: 318, endPoint x: 598, endPoint y: 280, distance: 78.8
click at [598, 280] on icon "device-6894bc10a62da65ee9e3169b  user-1514391538  1514391538 device-681dd104d…" at bounding box center [558, 296] width 714 height 159
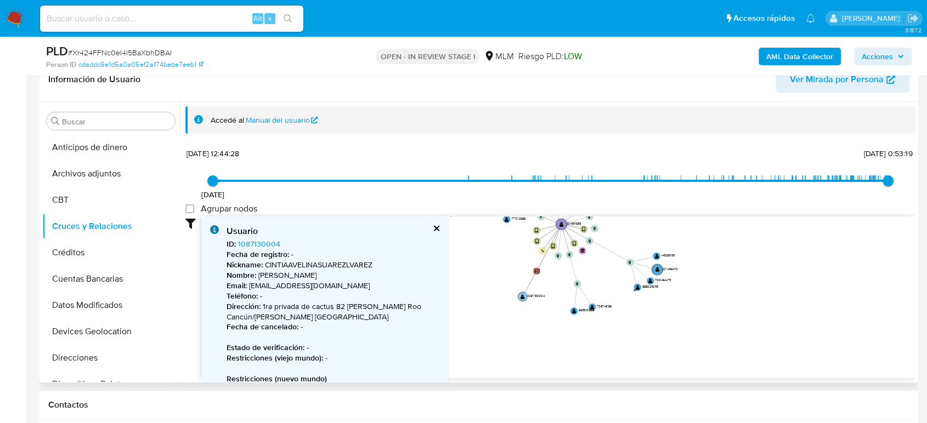
click at [522, 297] on text "" at bounding box center [523, 296] width 4 height 5
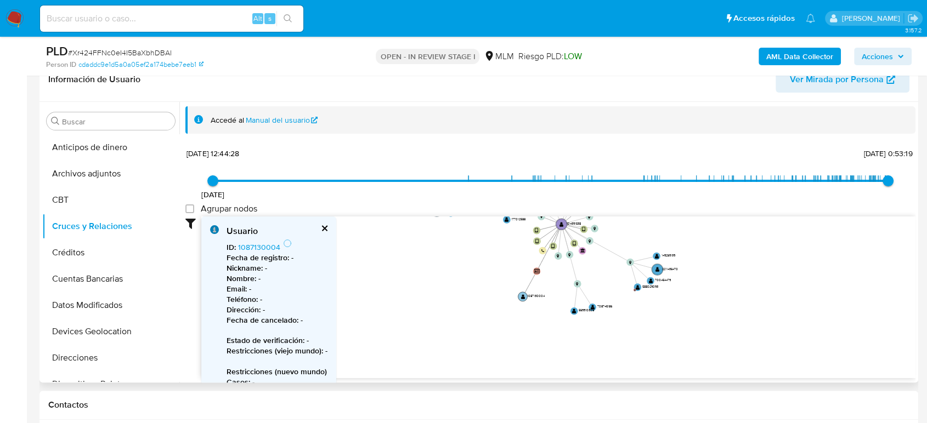
click at [522, 297] on text "" at bounding box center [523, 296] width 4 height 5
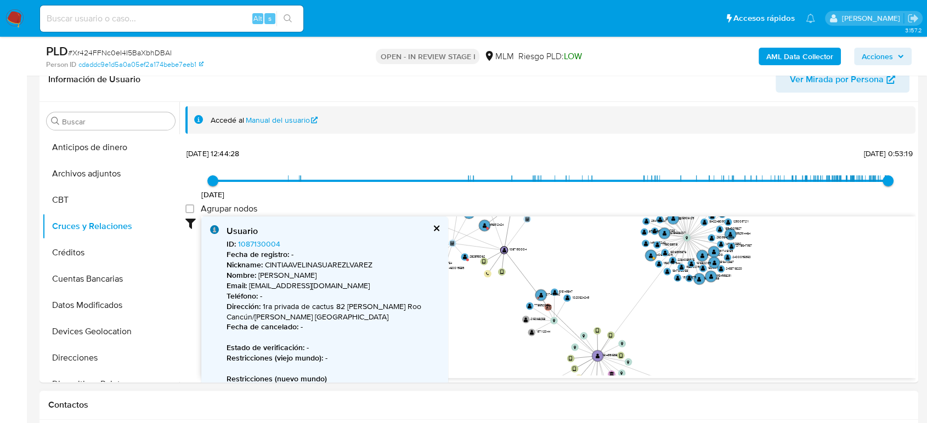
drag, startPoint x: 550, startPoint y: 287, endPoint x: 559, endPoint y: 422, distance: 135.3
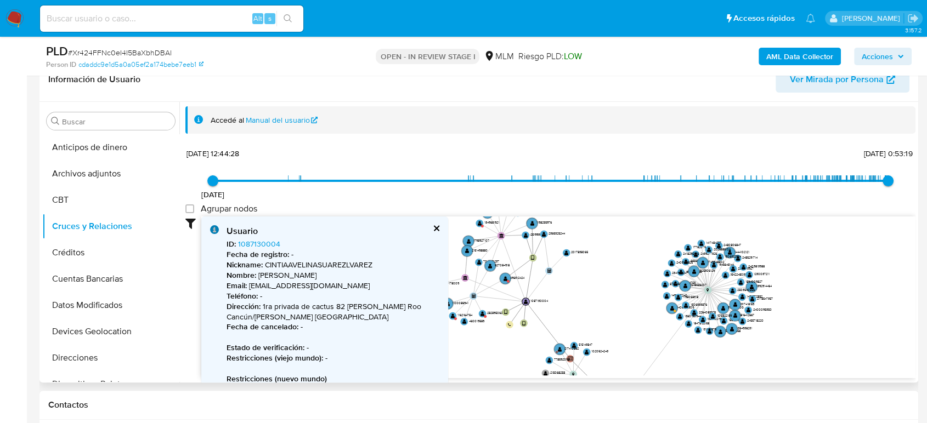
drag, startPoint x: 569, startPoint y: 255, endPoint x: 590, endPoint y: 307, distance: 56.6
click at [590, 307] on icon "device-6894bc10a62da65ee9e3169b  user-1514391538  1514391538 device-681dd104d…" at bounding box center [558, 296] width 714 height 159
click at [522, 301] on circle at bounding box center [525, 301] width 9 height 9
click at [534, 257] on text "" at bounding box center [532, 258] width 3 height 5
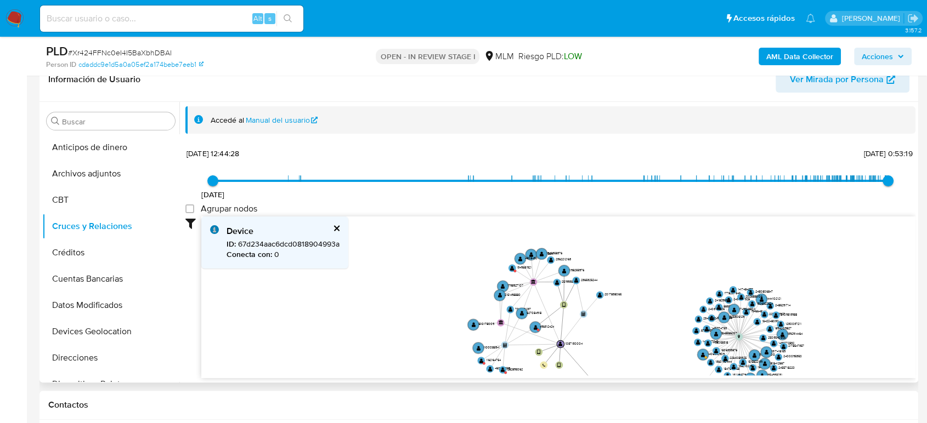
drag, startPoint x: 575, startPoint y: 282, endPoint x: 603, endPoint y: 327, distance: 53.7
click at [603, 327] on icon "device-6894bc10a62da65ee9e3169b  user-1514391538  1514391538 device-681dd104d…" at bounding box center [558, 296] width 714 height 159
click at [512, 266] on text "" at bounding box center [512, 267] width 4 height 5
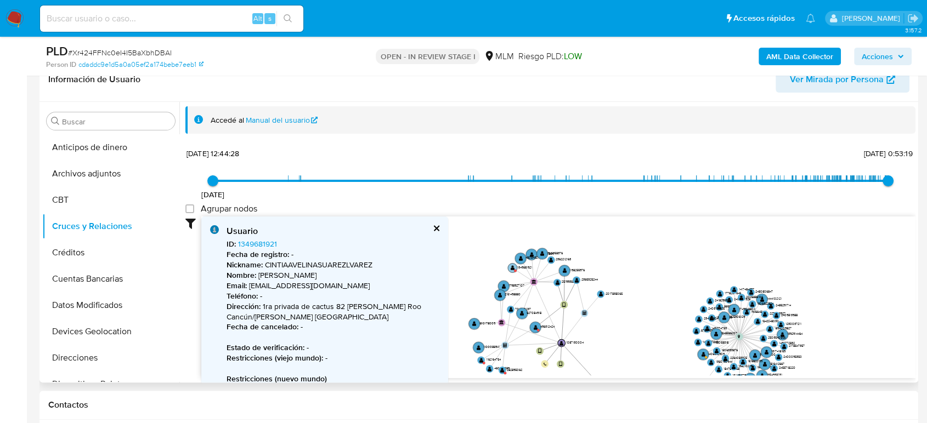
click at [512, 266] on text "" at bounding box center [513, 267] width 4 height 5
click at [270, 240] on link "1349681921" at bounding box center [257, 244] width 39 height 11
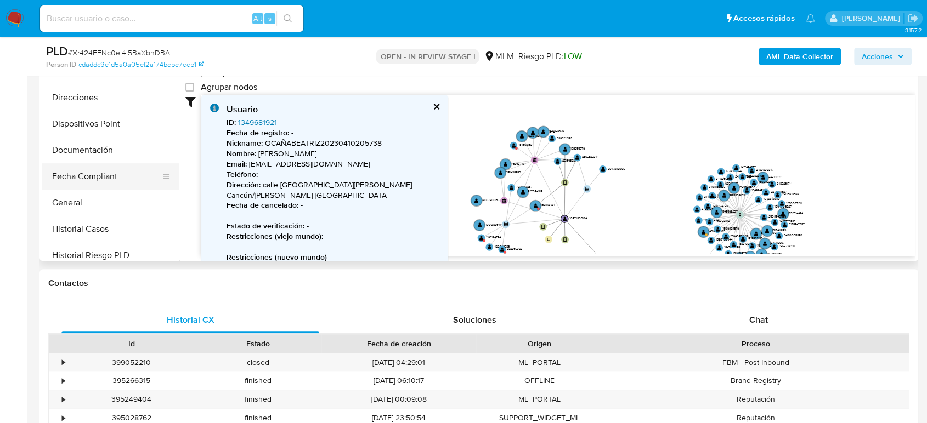
scroll to position [304, 0]
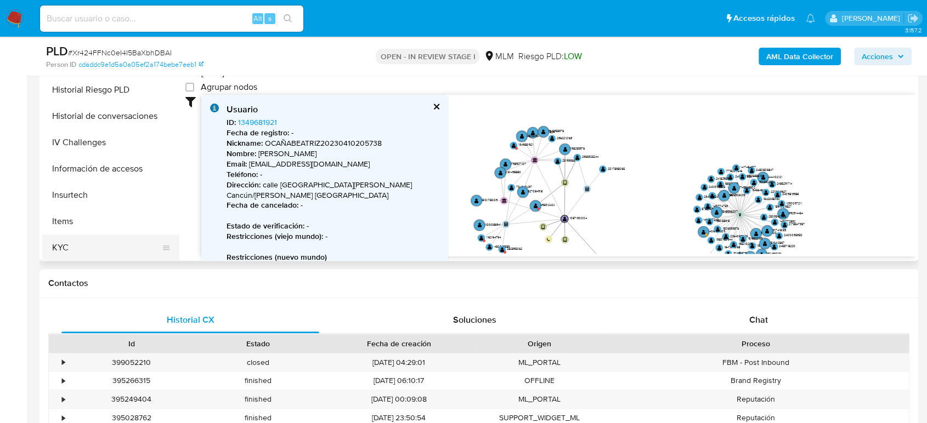
click at [91, 248] on button "KYC" at bounding box center [106, 248] width 128 height 26
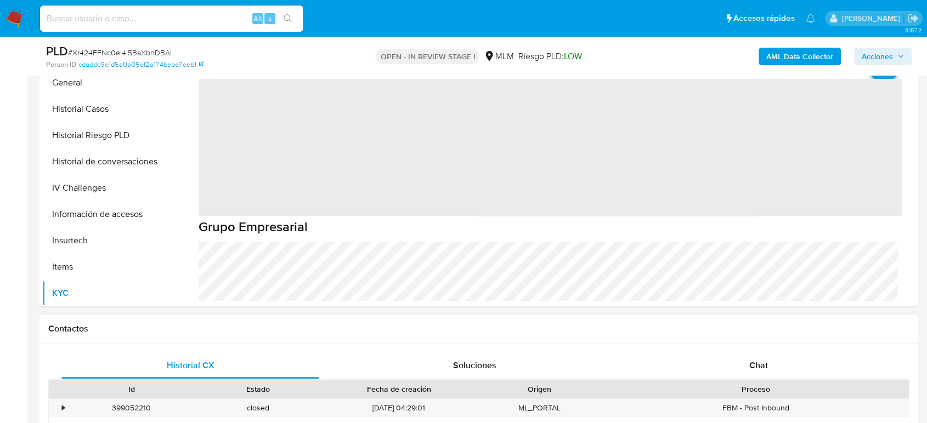
scroll to position [183, 0]
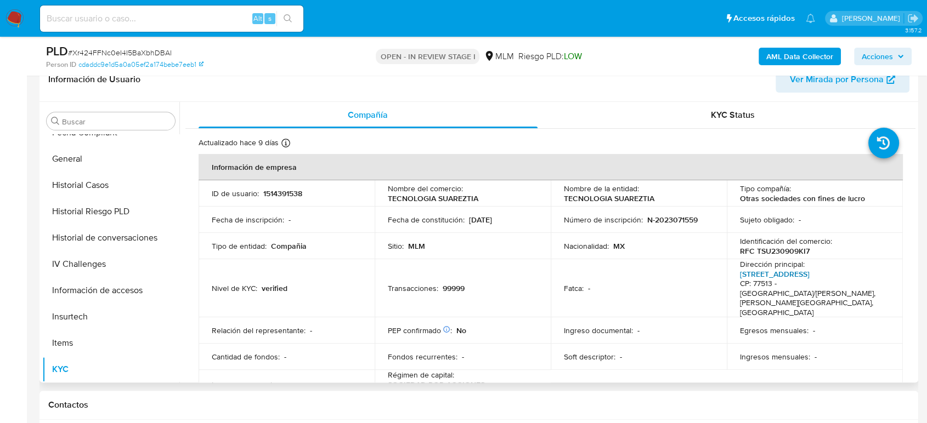
click at [756, 274] on link "Lte 19, Supermanzana 63" at bounding box center [775, 274] width 70 height 11
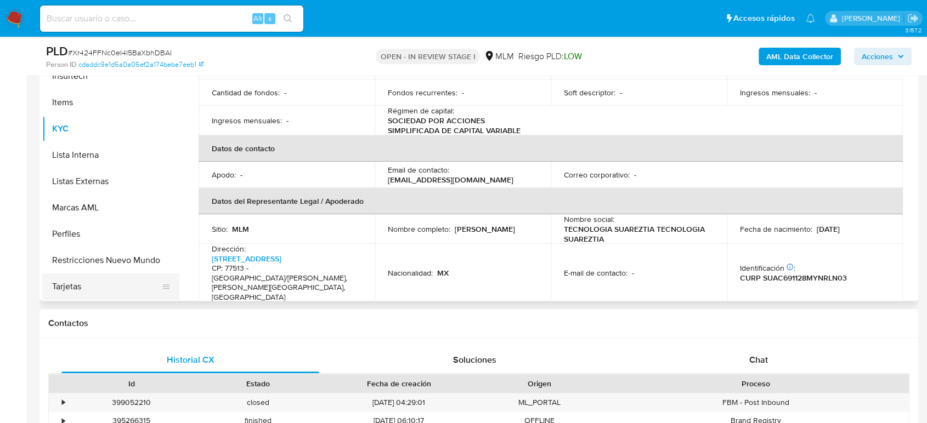
scroll to position [244, 0]
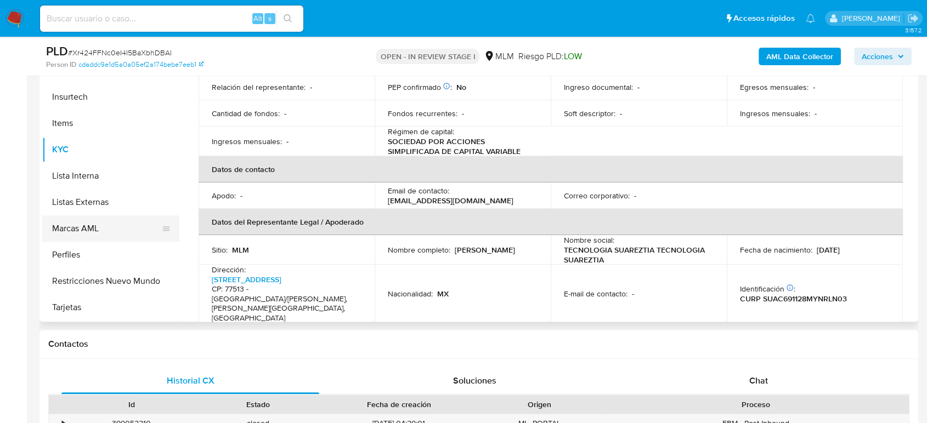
click at [101, 236] on button "Marcas AML" at bounding box center [106, 229] width 128 height 26
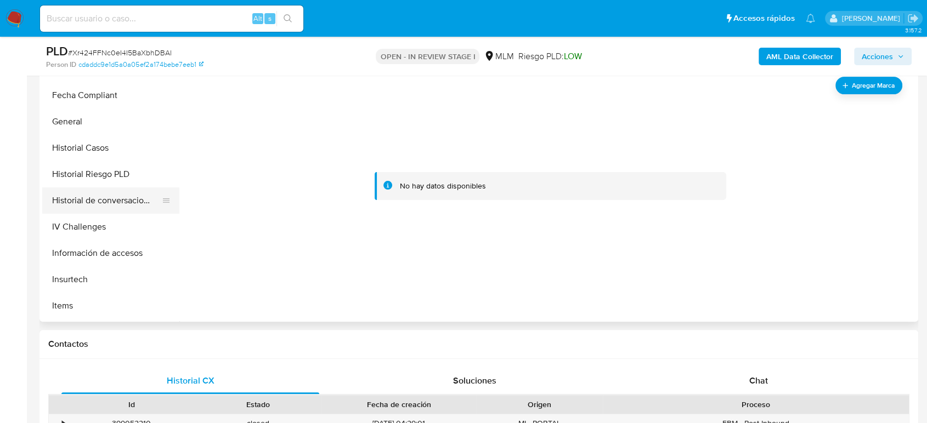
scroll to position [219, 0]
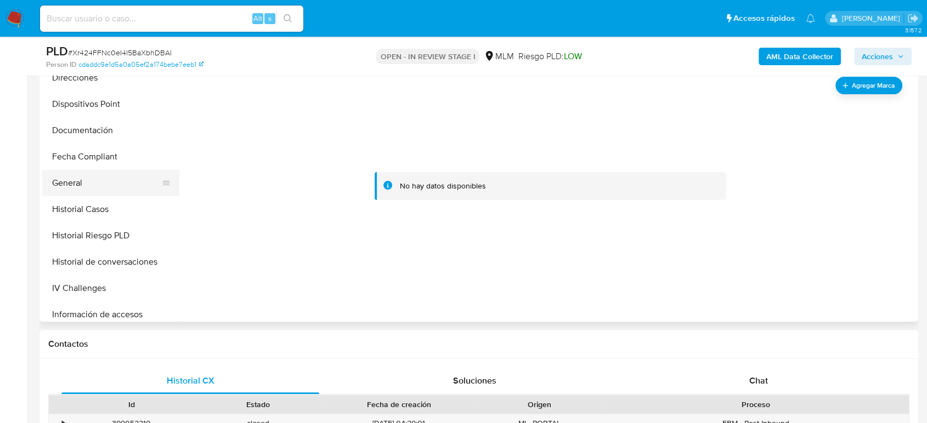
click at [81, 189] on button "General" at bounding box center [106, 183] width 128 height 26
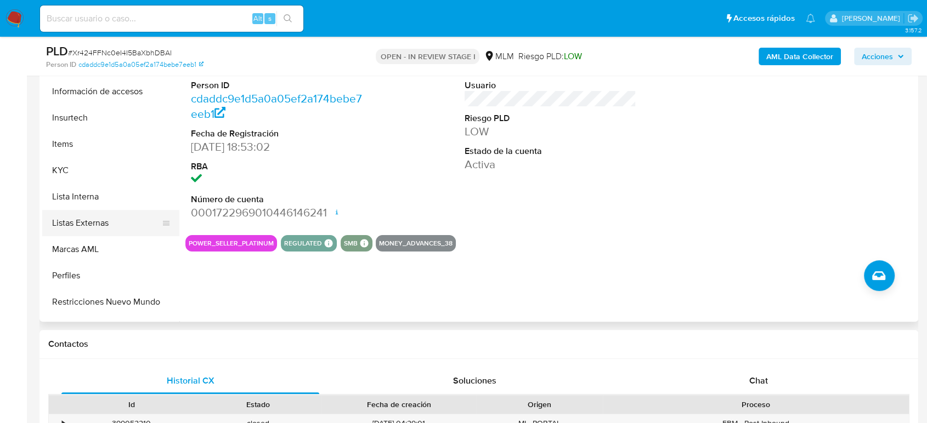
scroll to position [463, 0]
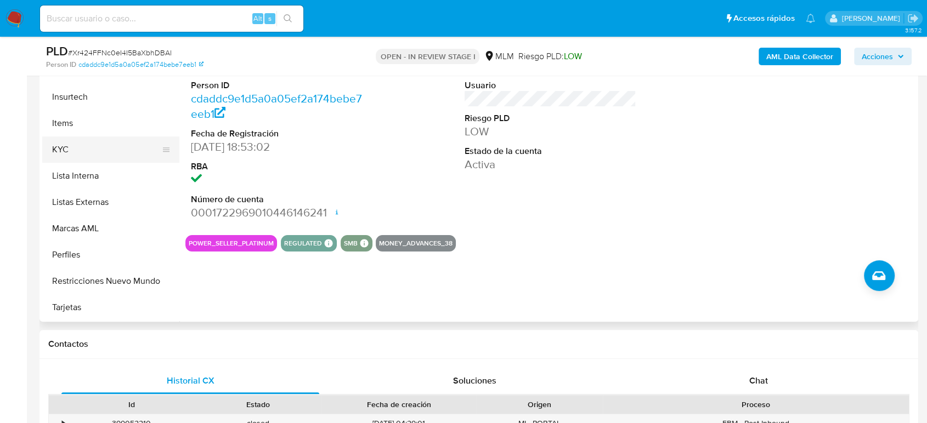
click at [88, 154] on button "KYC" at bounding box center [106, 150] width 128 height 26
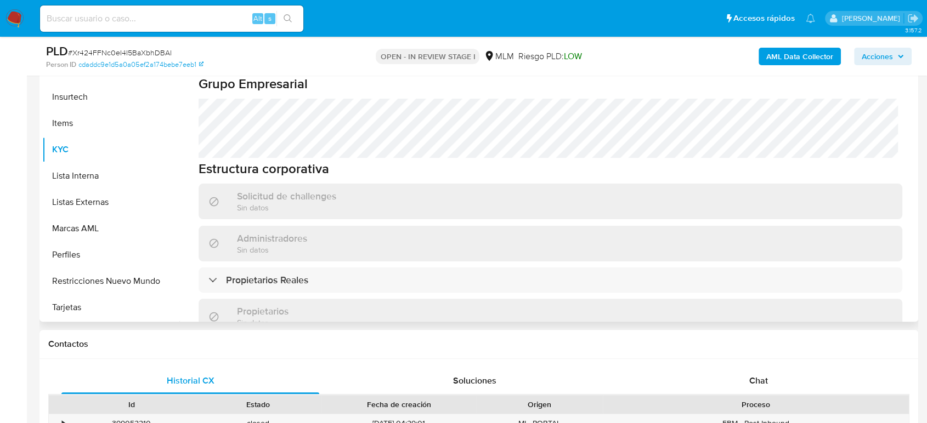
scroll to position [609, 0]
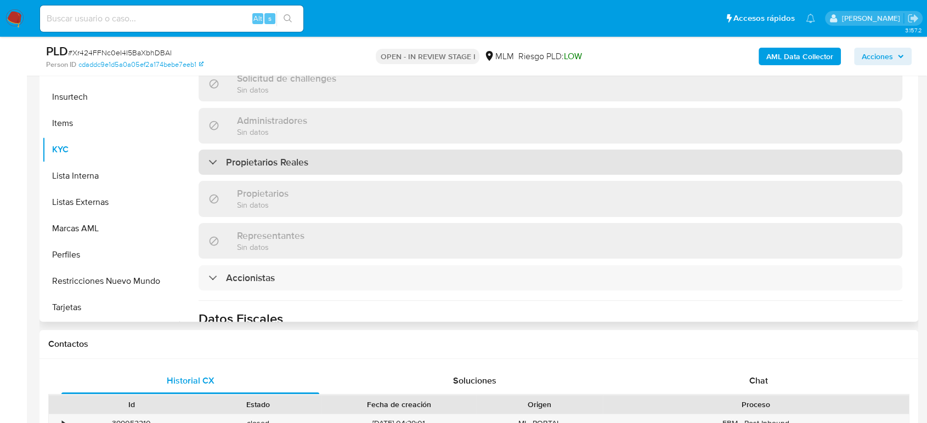
click at [248, 156] on h3 "Propietarios Reales" at bounding box center [267, 162] width 82 height 12
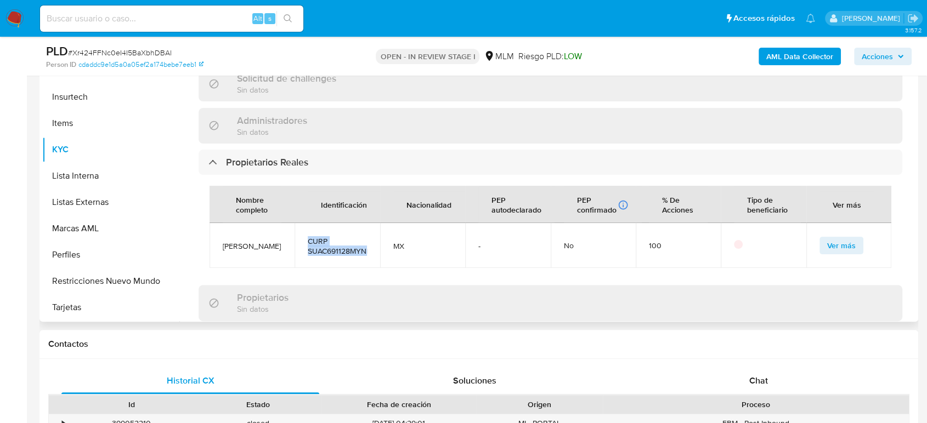
drag, startPoint x: 307, startPoint y: 210, endPoint x: 382, endPoint y: 228, distance: 77.3
click at [382, 228] on tr "CINTIA AVELINA SUAREZ ALVAREZ CURP SUAC691128MYNRLN03 MX - No 100 Ver más" at bounding box center [551, 245] width 682 height 45
copy span "CURP SUAC691128MYNRLN03"
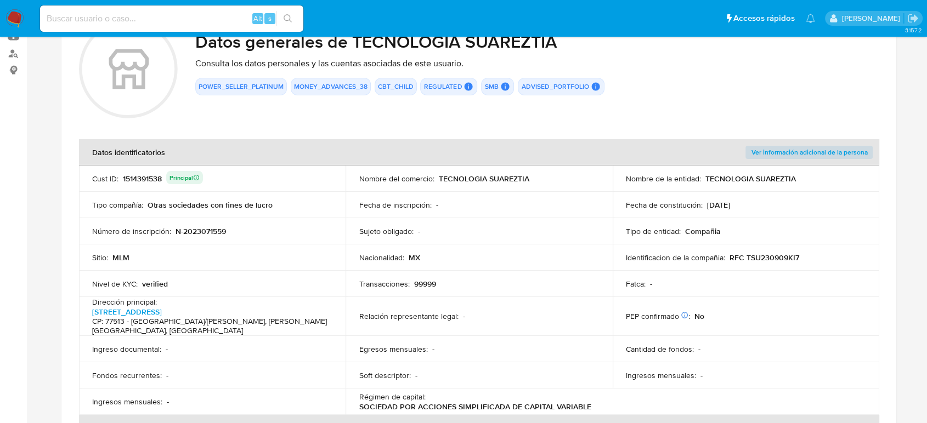
scroll to position [304, 0]
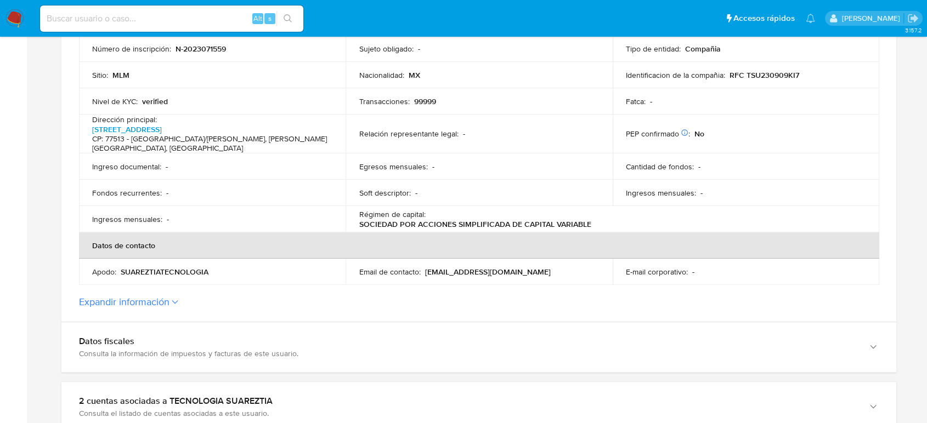
click at [180, 296] on label "Expandir información" at bounding box center [479, 302] width 800 height 12
click at [169, 296] on button "Expandir información" at bounding box center [124, 302] width 91 height 12
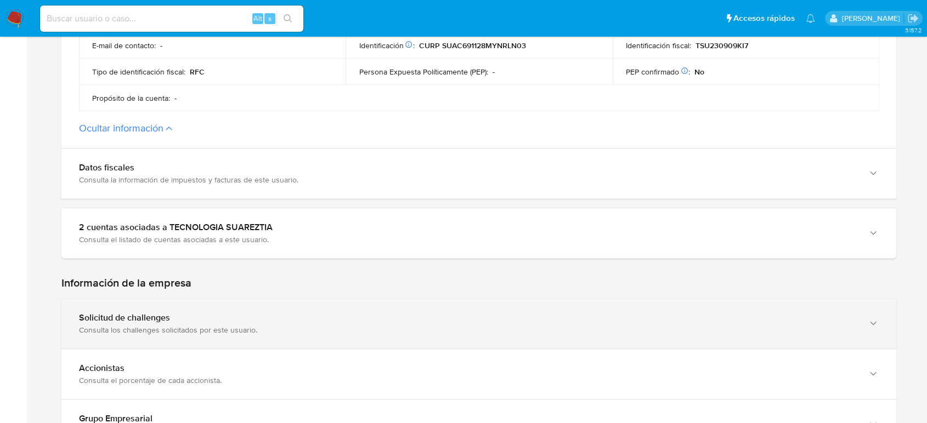
scroll to position [670, 0]
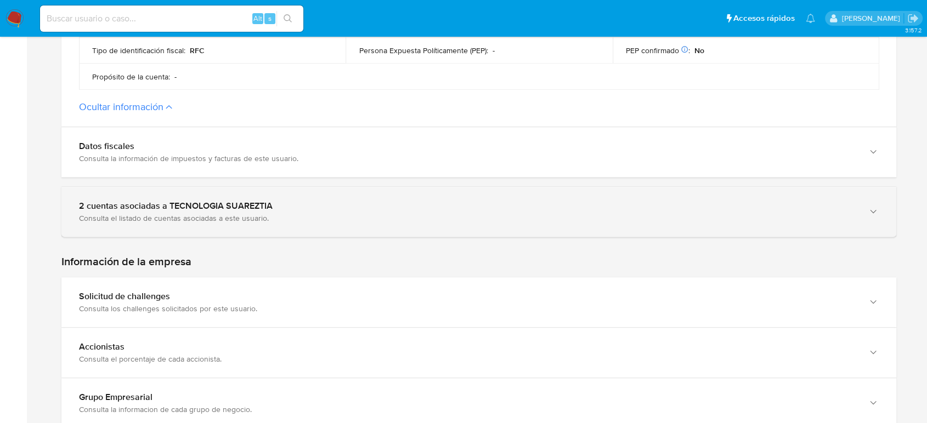
click at [341, 213] on div "Consulta el listado de cuentas asociadas a este usuario." at bounding box center [468, 218] width 778 height 10
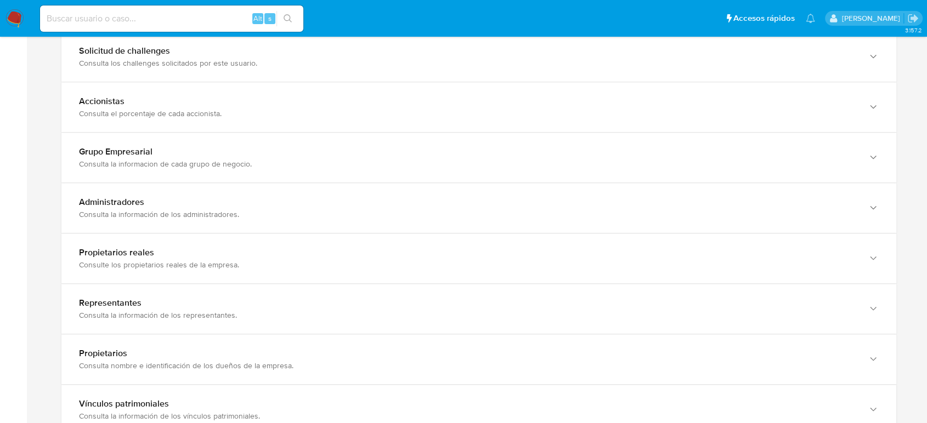
scroll to position [1097, 0]
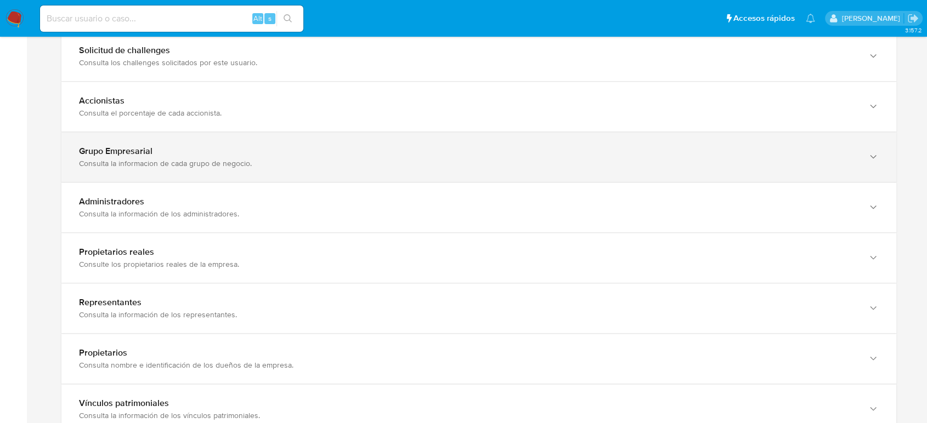
click at [364, 159] on div "Consulta la informacion de cada grupo de negocio." at bounding box center [468, 164] width 778 height 10
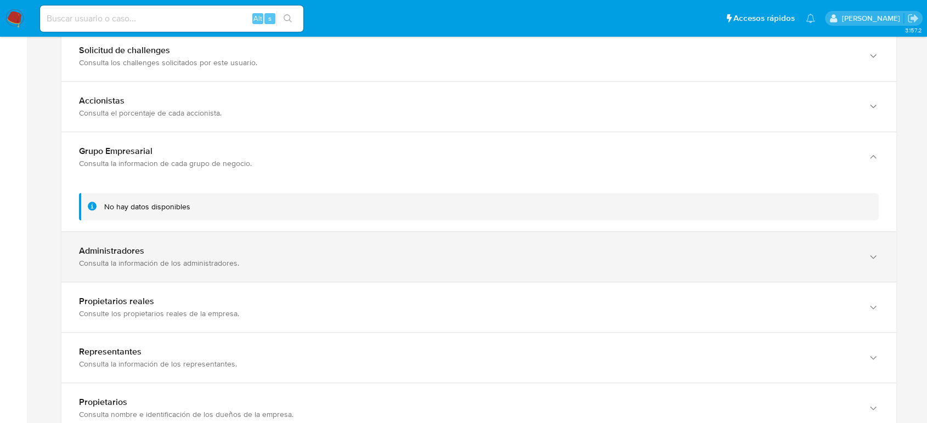
click at [347, 253] on div "Administradores Consulta la información de los administradores." at bounding box center [478, 257] width 835 height 50
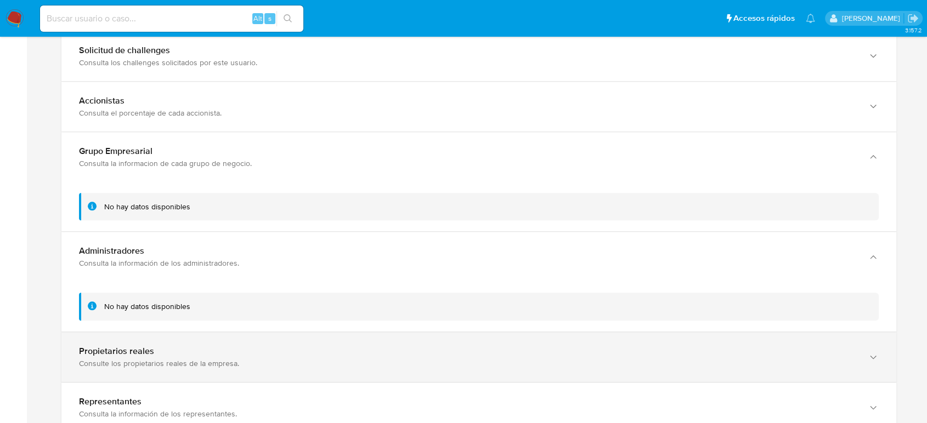
click at [353, 332] on div "Propietarios reales Consulte los propietarios reales de la empresa." at bounding box center [478, 357] width 835 height 50
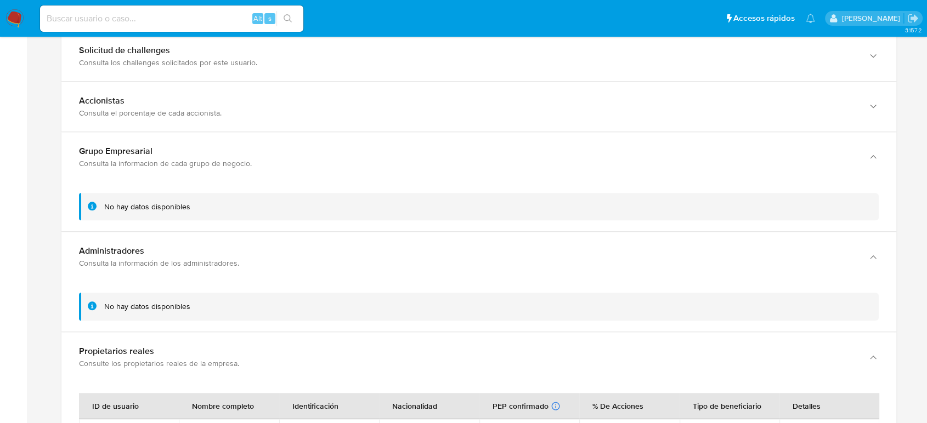
scroll to position [1219, 0]
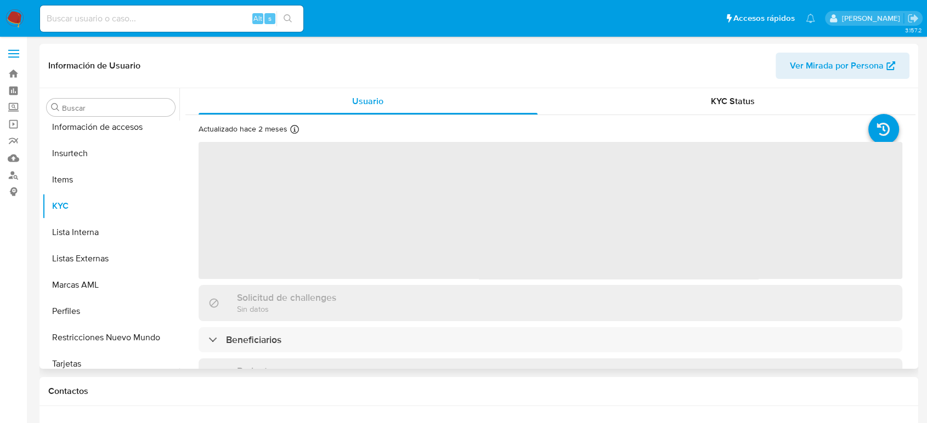
scroll to position [463, 0]
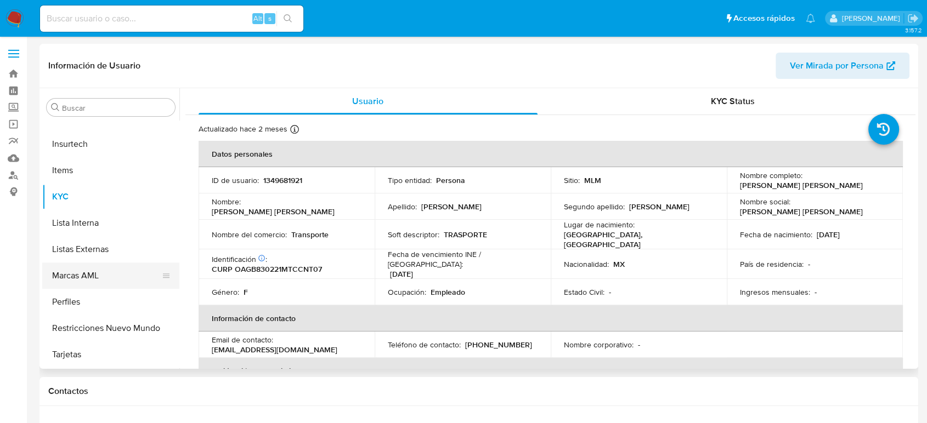
select select "10"
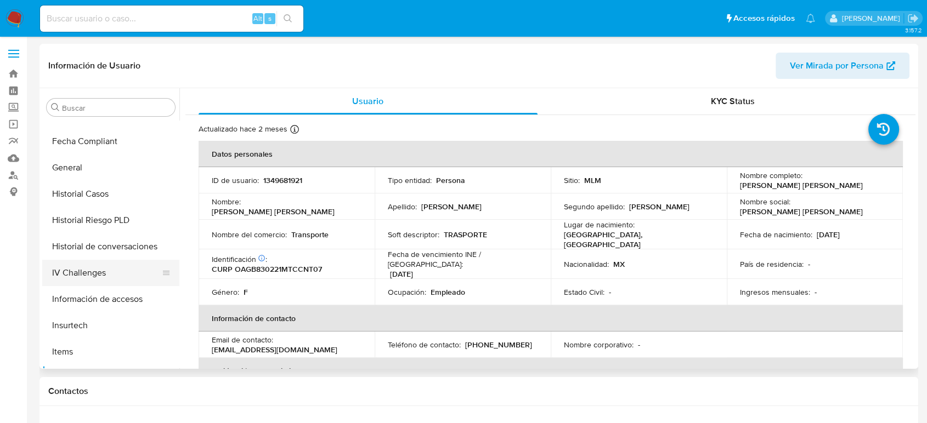
scroll to position [281, 0]
click at [100, 190] on button "Historial Casos" at bounding box center [106, 195] width 128 height 26
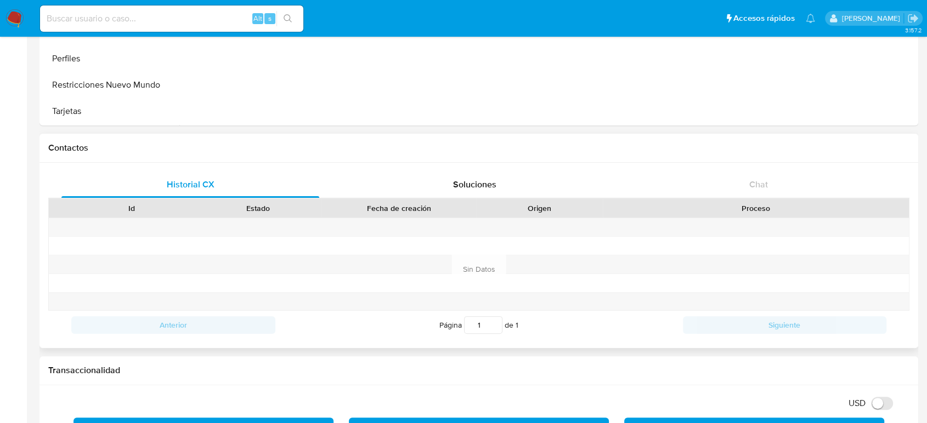
scroll to position [0, 0]
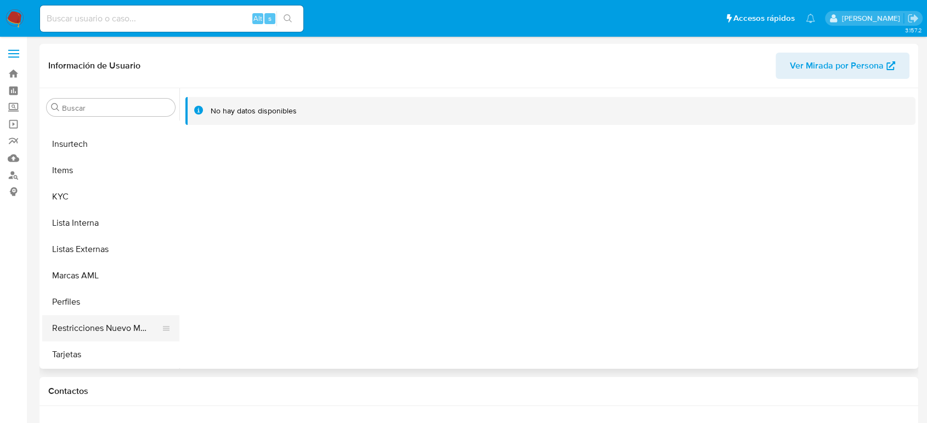
click at [109, 324] on button "Restricciones Nuevo Mundo" at bounding box center [106, 328] width 128 height 26
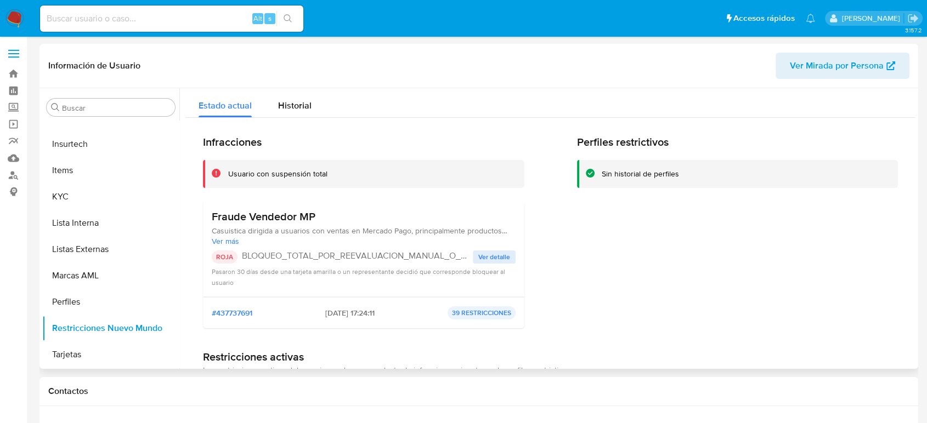
click at [491, 262] on span "Ver detalle" at bounding box center [494, 257] width 32 height 11
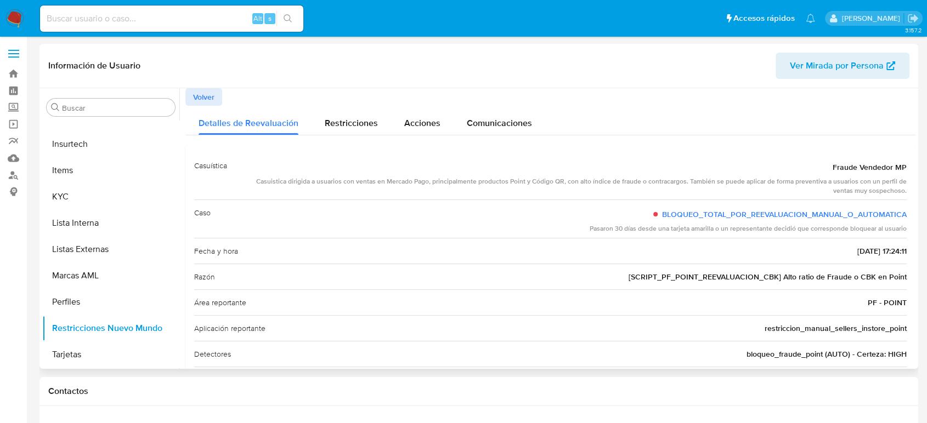
scroll to position [61, 0]
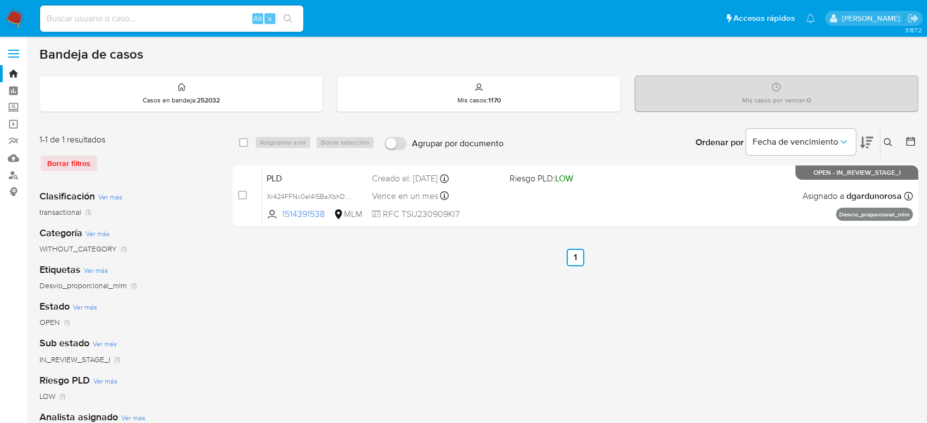
click at [889, 142] on icon at bounding box center [888, 142] width 9 height 9
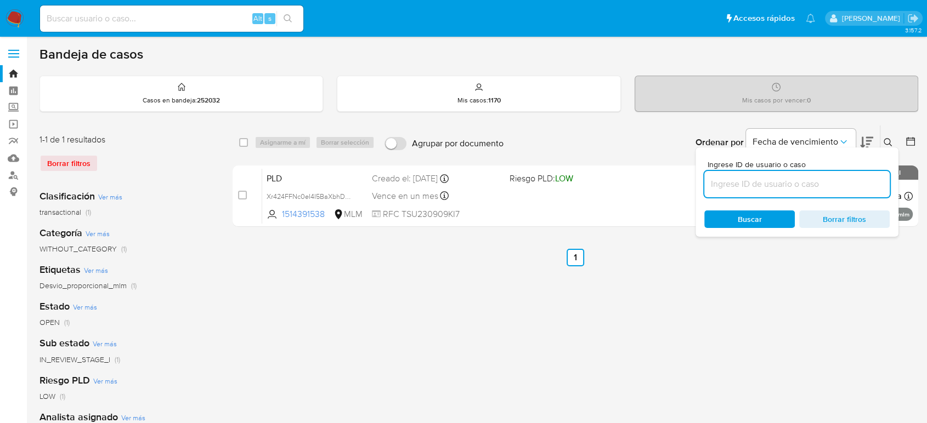
click at [804, 183] on input at bounding box center [796, 184] width 185 height 14
type input "1550133455"
click at [881, 143] on button at bounding box center [889, 142] width 18 height 13
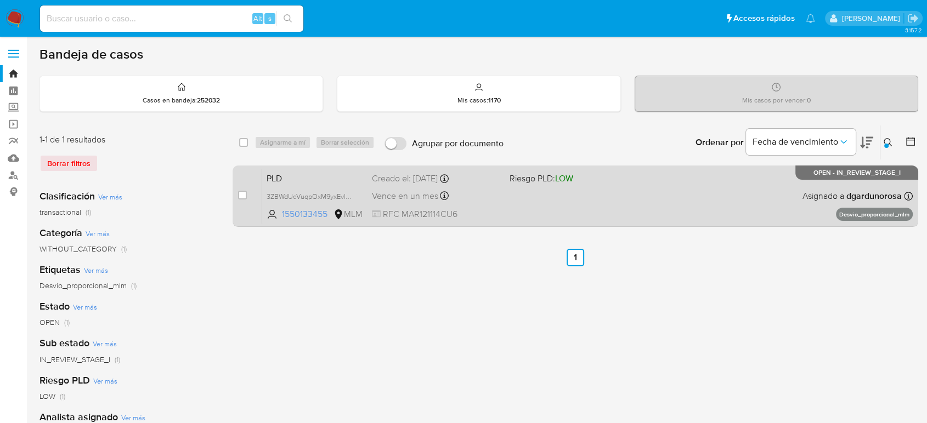
click at [727, 217] on div "PLD 3ZBWdUcVuqpOxM9yxEvlNIOu 1550133455 MLM Riesgo PLD: LOW Creado el: 12/08/20…" at bounding box center [587, 195] width 651 height 55
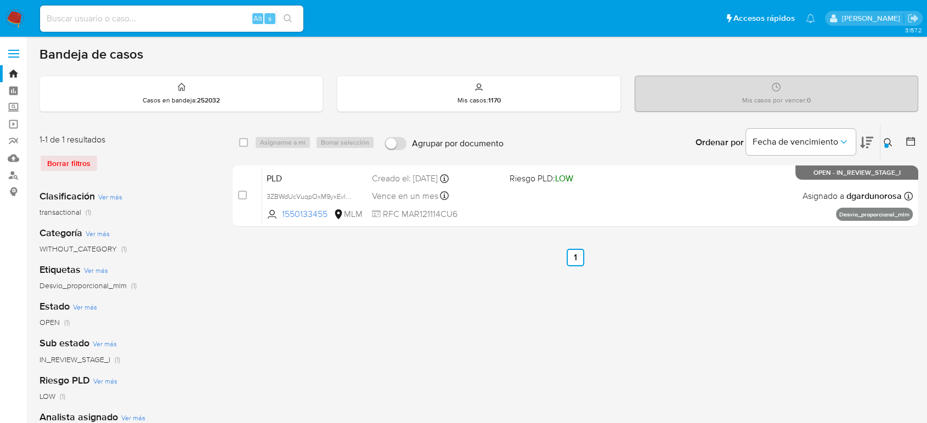
click at [5, 21] on img at bounding box center [14, 18] width 19 height 19
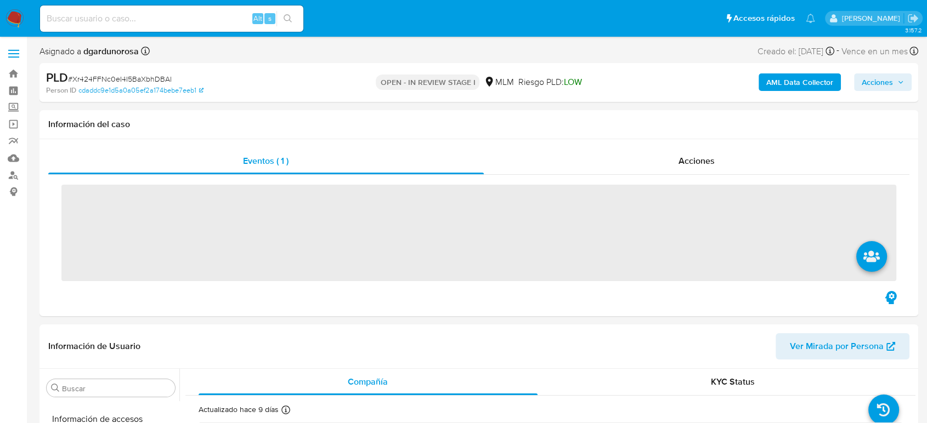
scroll to position [463, 0]
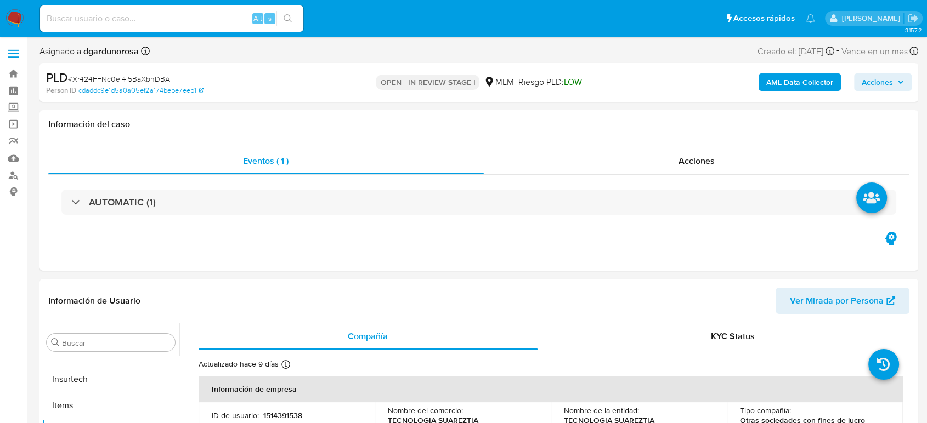
select select "10"
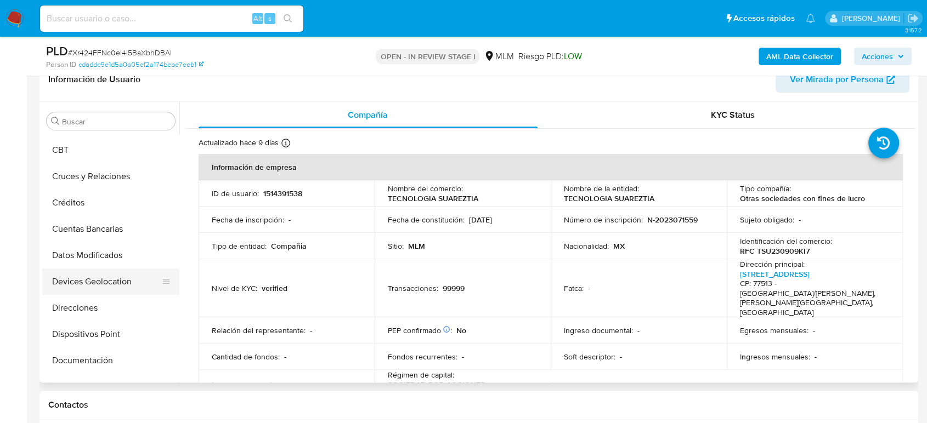
scroll to position [0, 0]
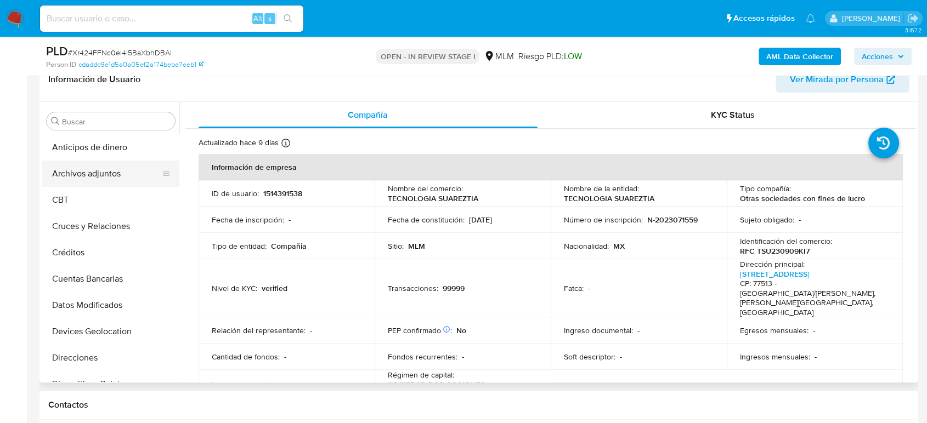
click at [101, 176] on button "Archivos adjuntos" at bounding box center [106, 174] width 128 height 26
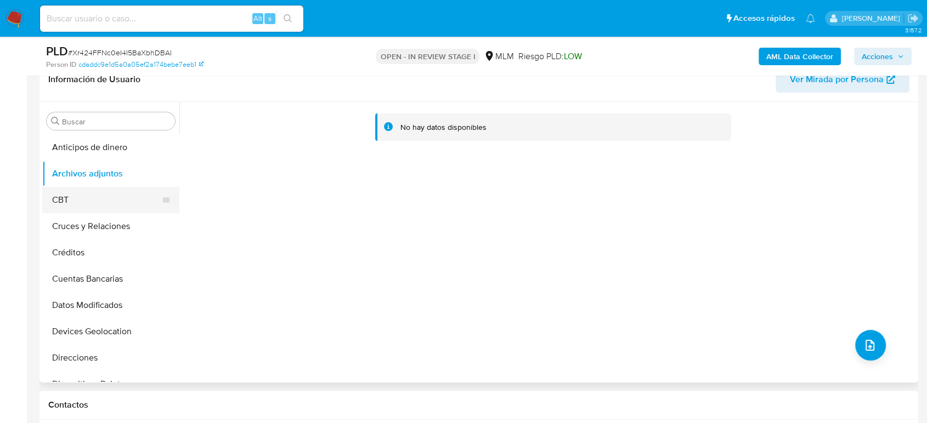
click at [91, 197] on button "CBT" at bounding box center [106, 200] width 128 height 26
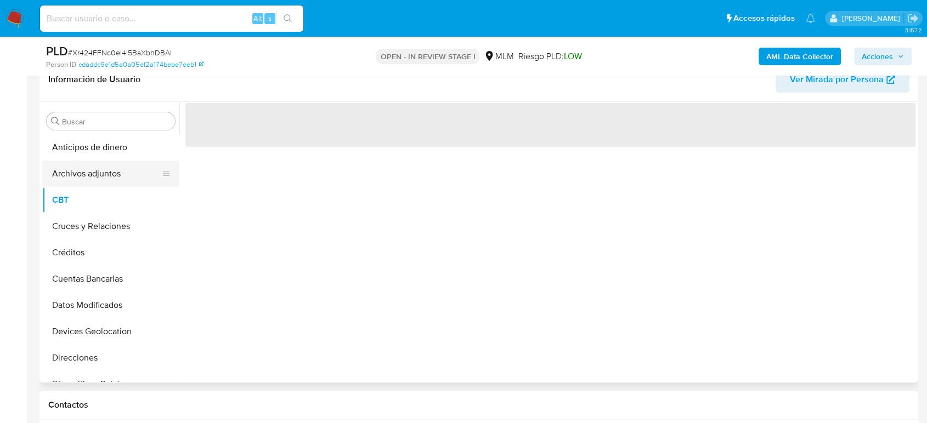
click at [100, 176] on button "Archivos adjuntos" at bounding box center [106, 174] width 128 height 26
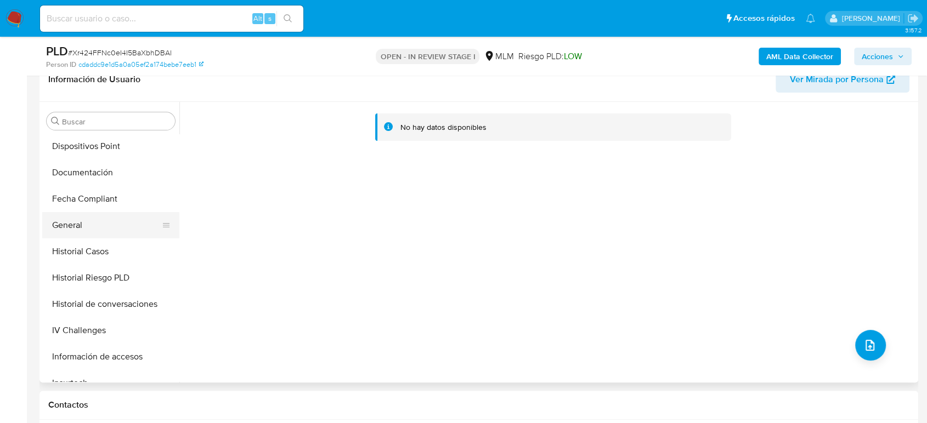
scroll to position [304, 0]
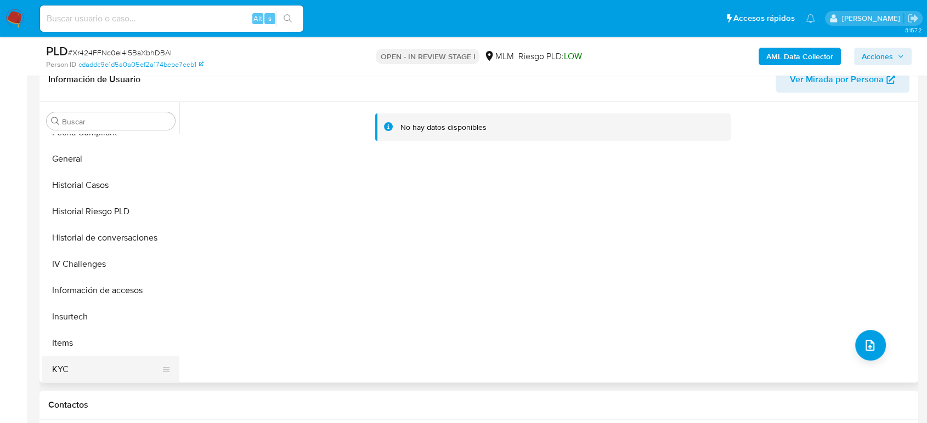
click at [88, 364] on button "KYC" at bounding box center [106, 370] width 128 height 26
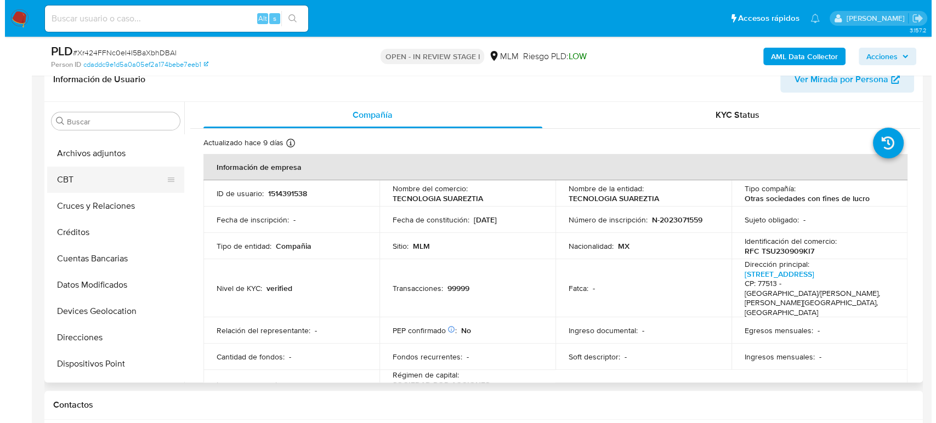
scroll to position [0, 0]
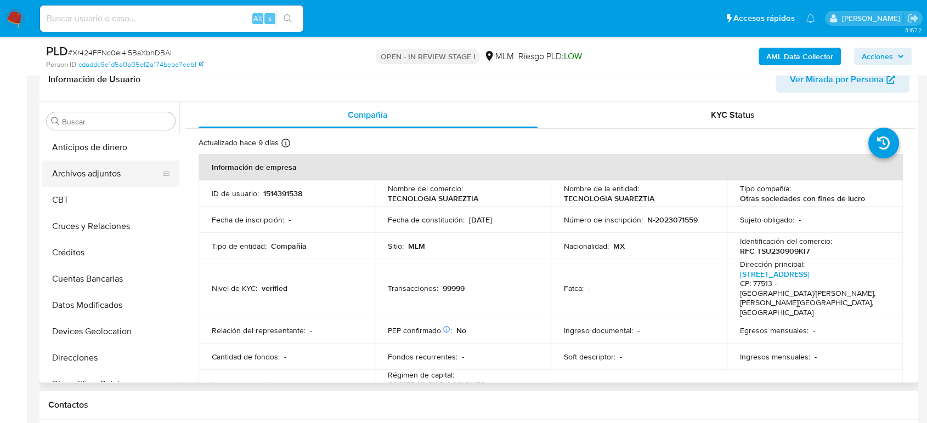
click at [88, 169] on button "Archivos adjuntos" at bounding box center [106, 174] width 128 height 26
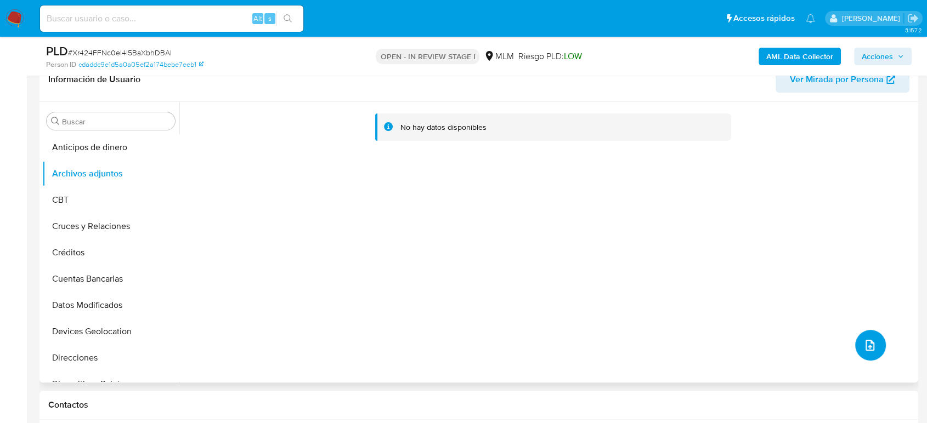
click at [863, 339] on icon "upload-file" at bounding box center [869, 345] width 13 height 13
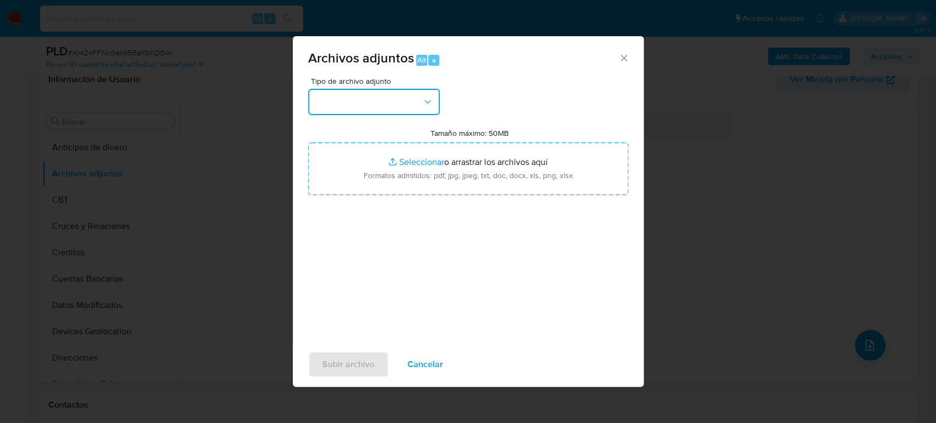
click at [384, 95] on button "button" at bounding box center [374, 102] width 132 height 26
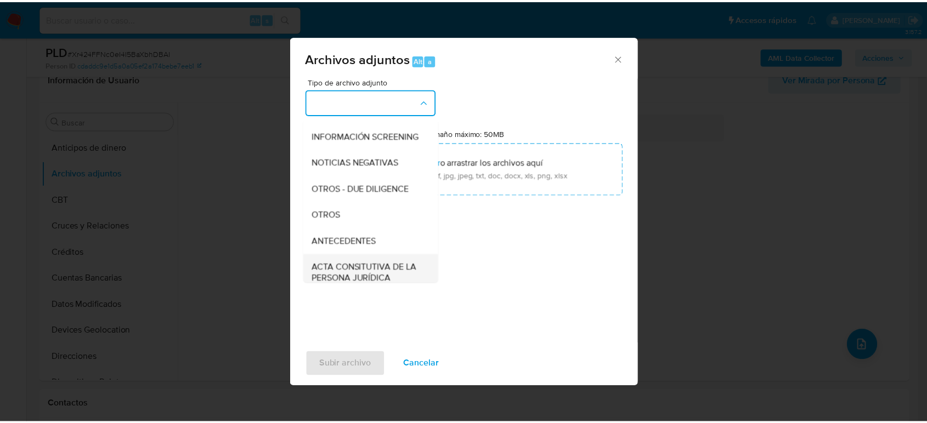
scroll to position [122, 0]
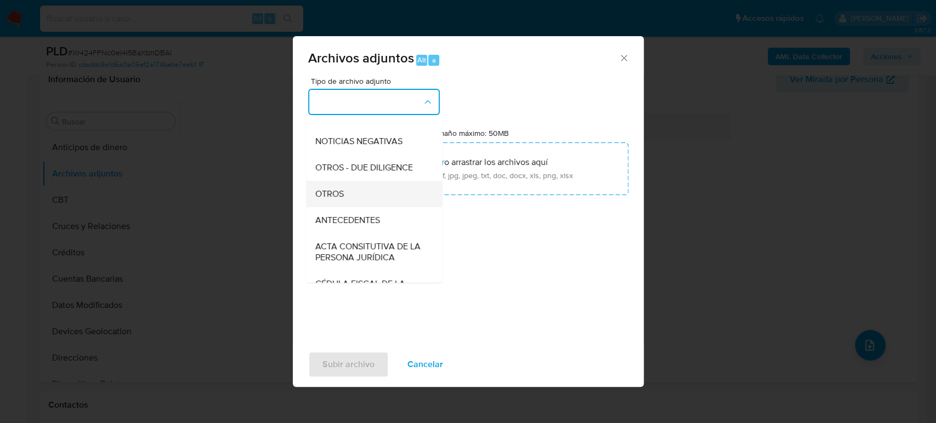
click at [341, 200] on span "OTROS" at bounding box center [329, 194] width 29 height 11
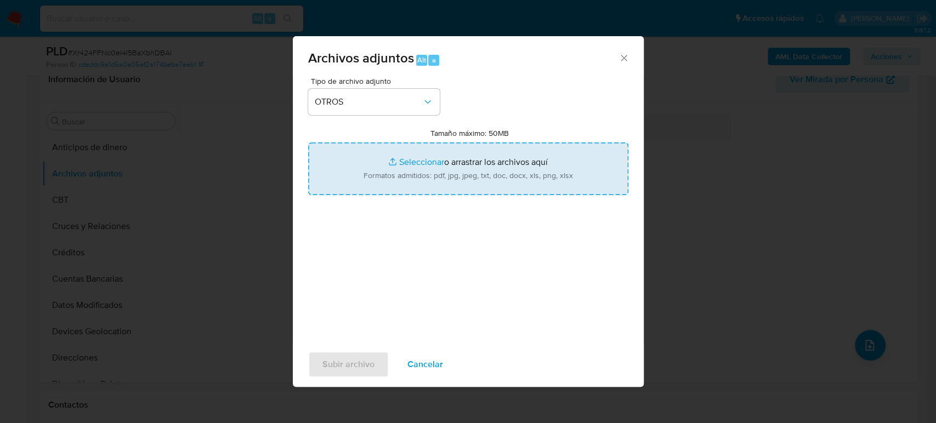
type input "C:\fakepath\1514391538_TECNOLOGIA SUAREZTIA_Agosto2025.pdf"
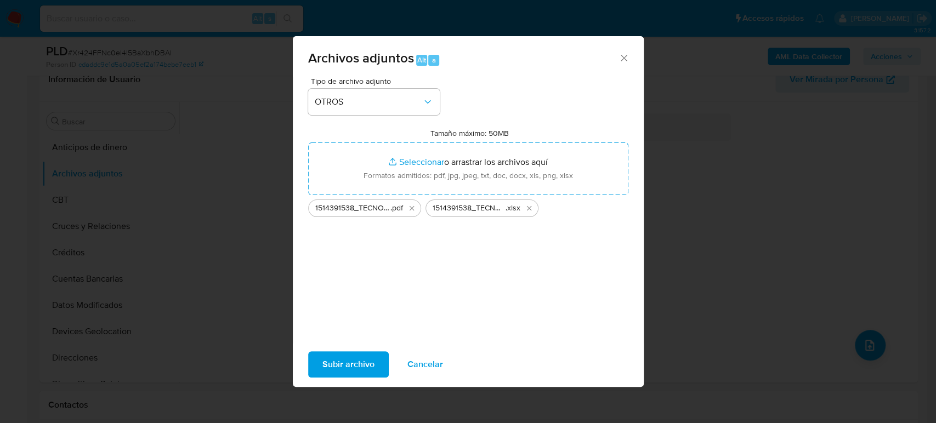
click at [358, 359] on span "Subir archivo" at bounding box center [349, 365] width 52 height 24
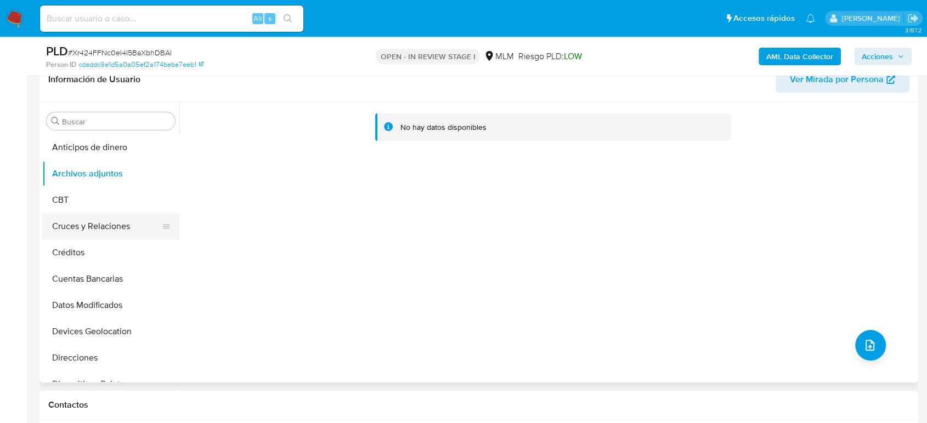
click at [88, 221] on button "Cruces y Relaciones" at bounding box center [106, 226] width 128 height 26
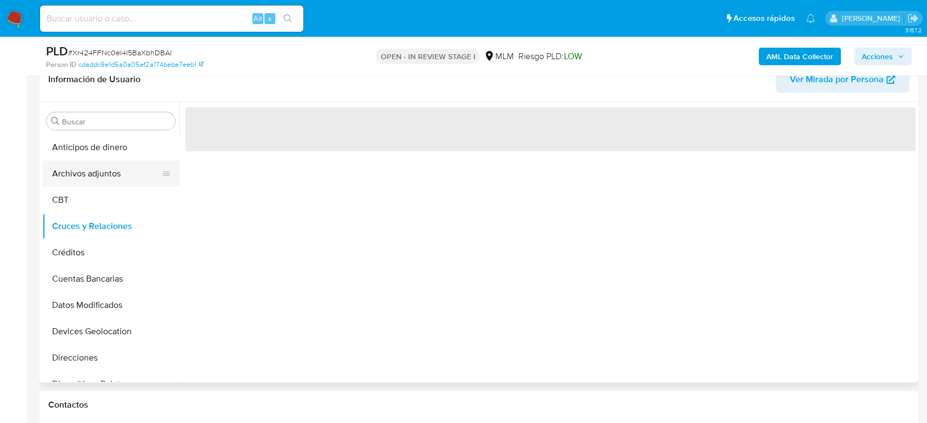
click at [86, 181] on button "Archivos adjuntos" at bounding box center [106, 174] width 128 height 26
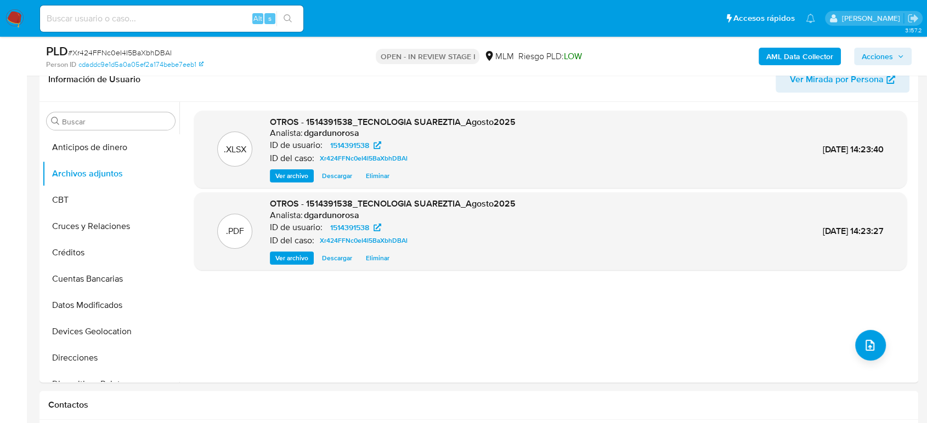
click at [901, 52] on span "Acciones" at bounding box center [883, 56] width 42 height 15
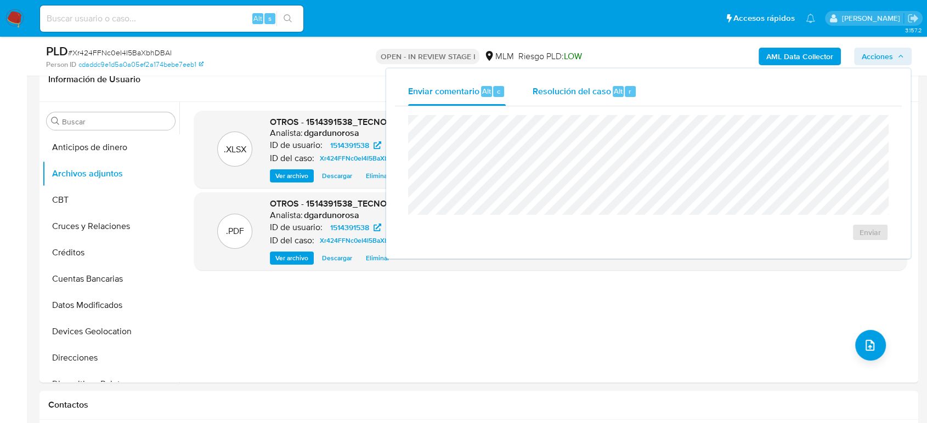
click at [586, 95] on span "Resolución del caso" at bounding box center [571, 90] width 78 height 13
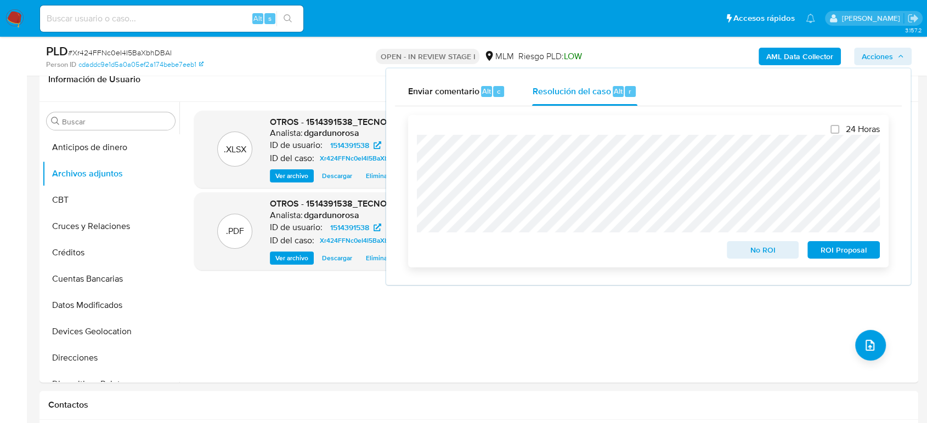
click at [740, 253] on span "No ROI" at bounding box center [762, 249] width 57 height 15
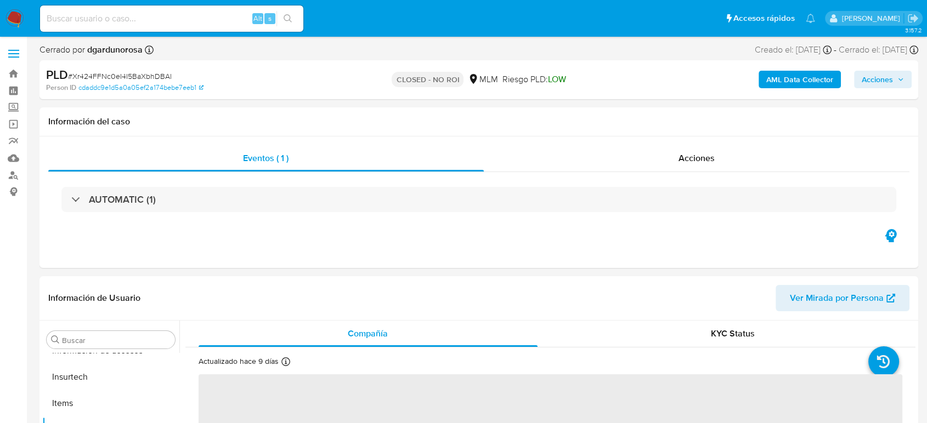
scroll to position [463, 0]
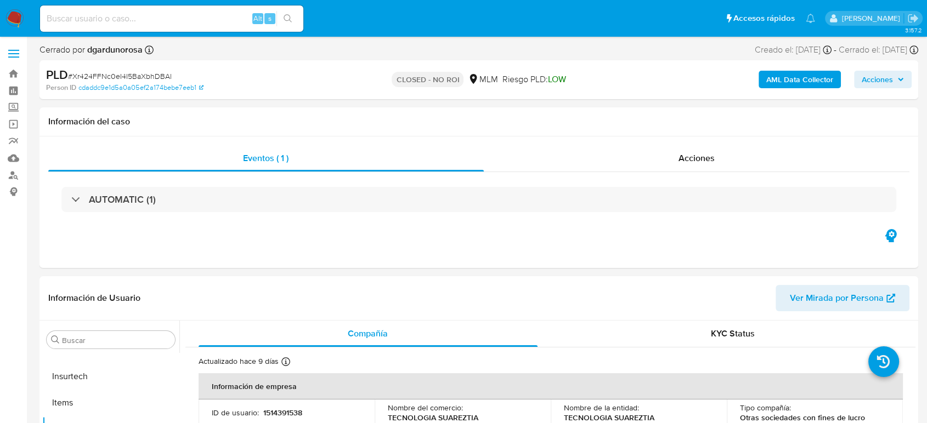
select select "10"
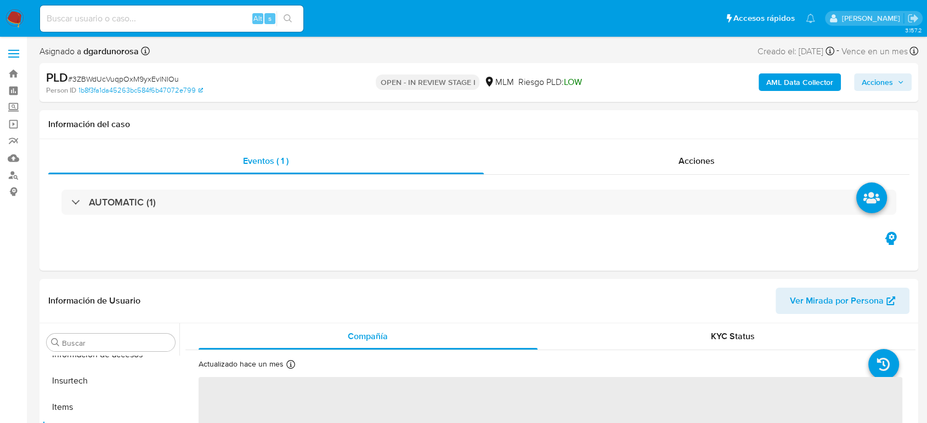
scroll to position [463, 0]
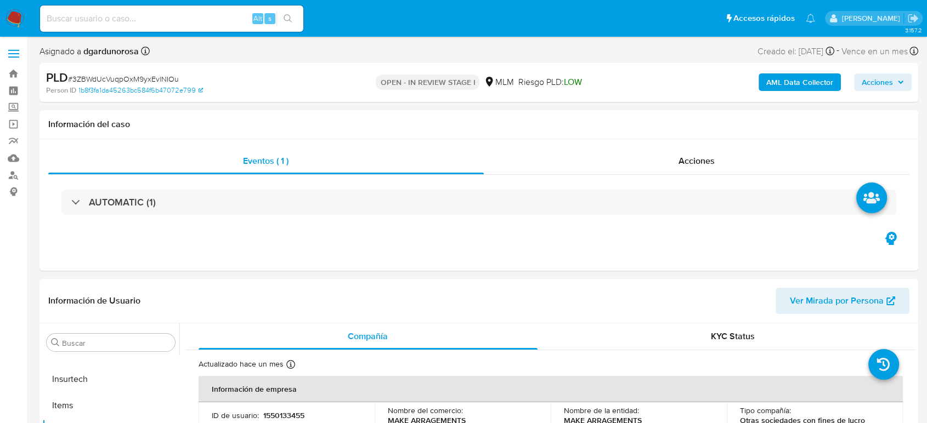
select select "10"
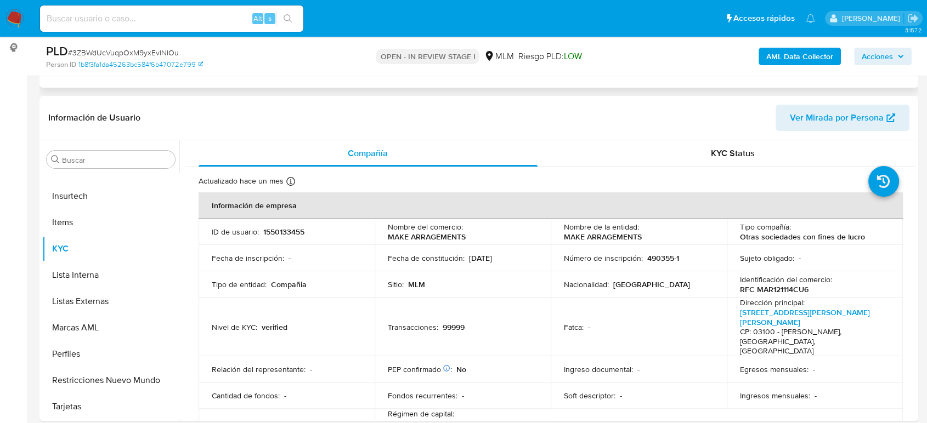
scroll to position [183, 0]
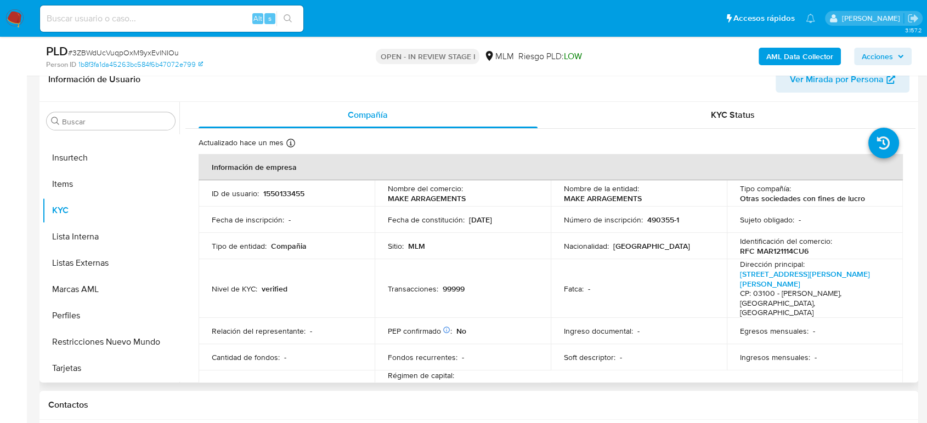
click at [290, 196] on p "1550133455" at bounding box center [283, 194] width 41 height 10
copy p "1550133455"
